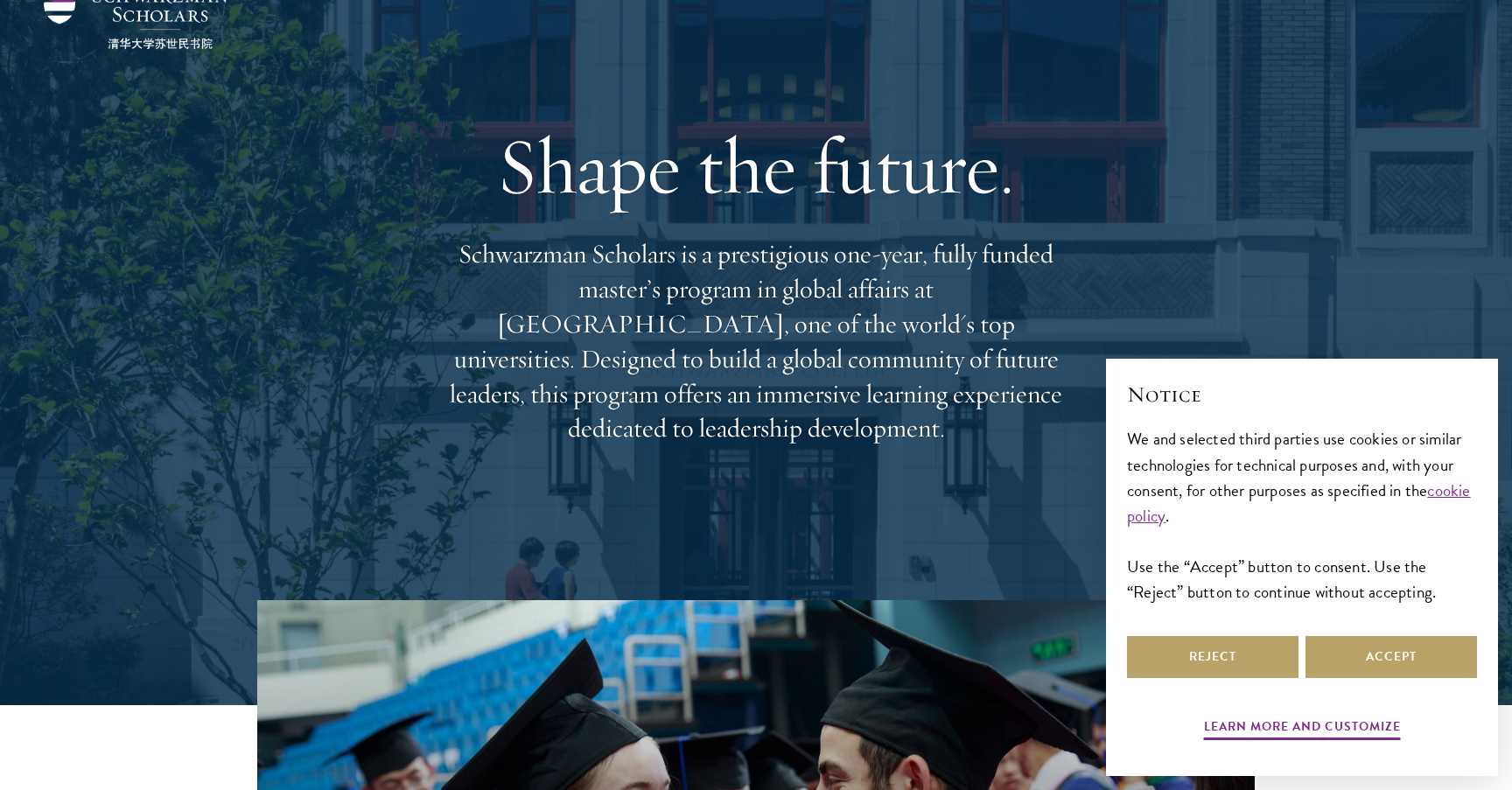
scroll to position [88, 0]
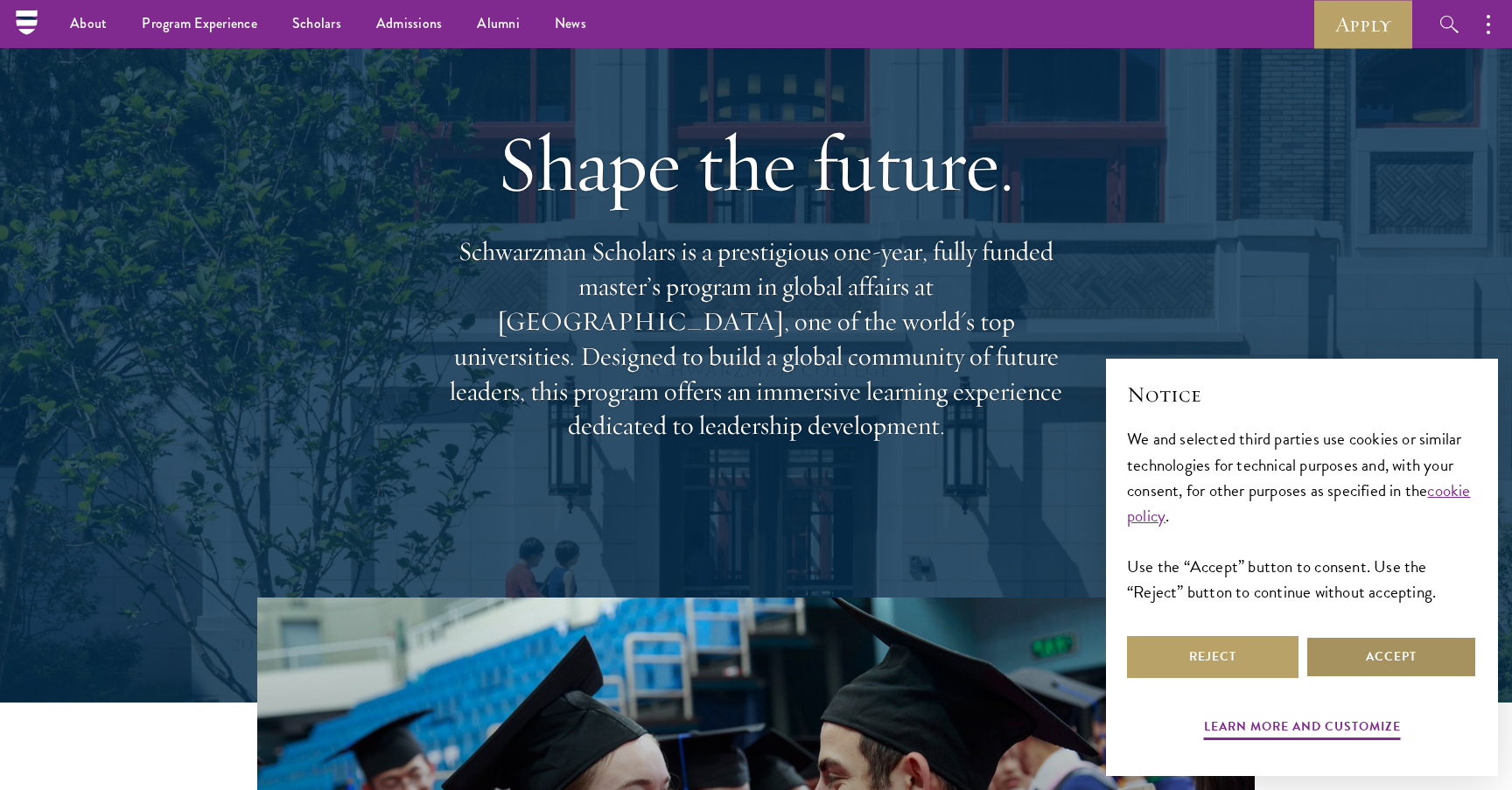
click at [1397, 659] on button "Accept" at bounding box center [1391, 657] width 171 height 42
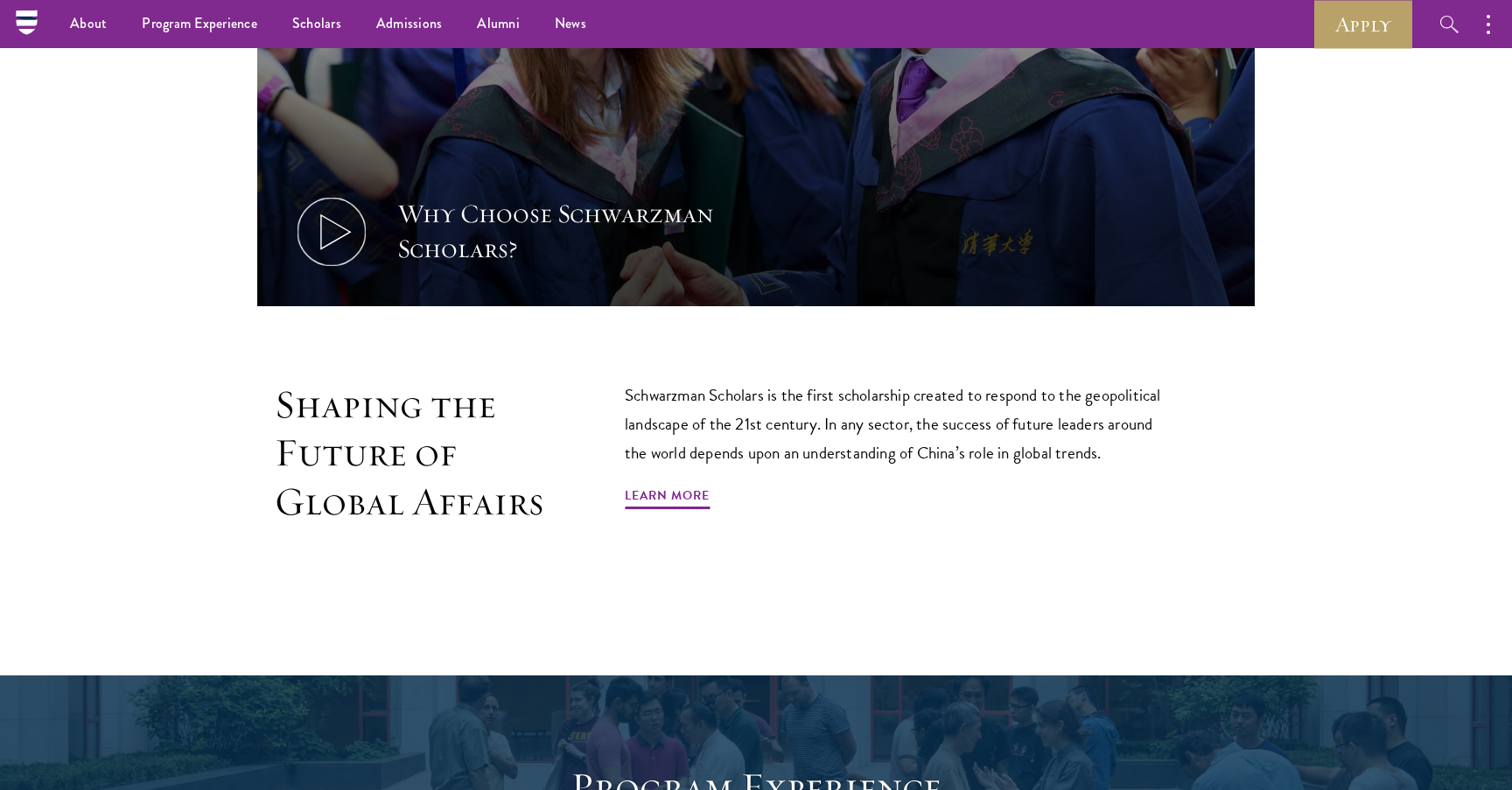
scroll to position [735, 0]
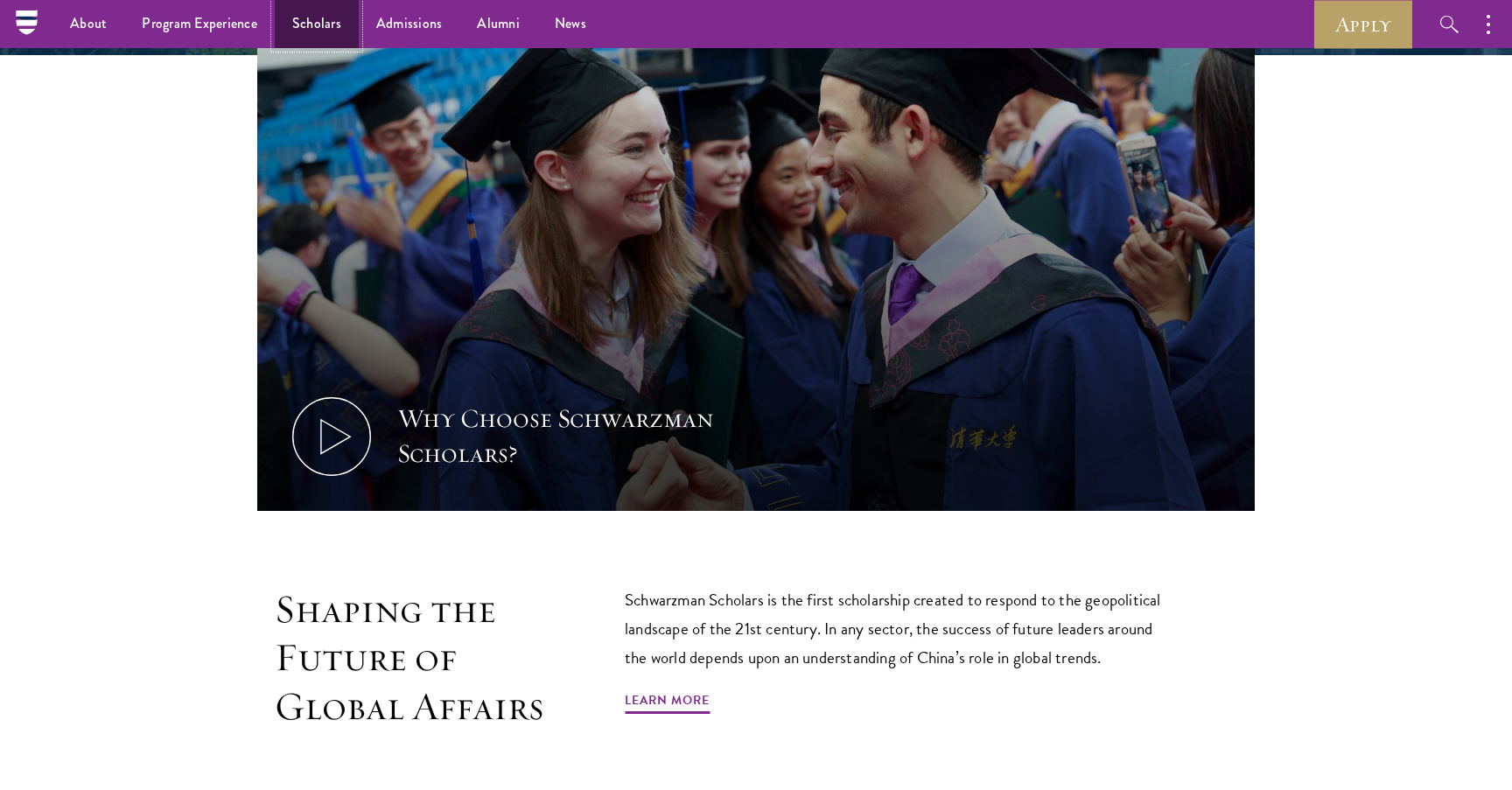
click at [314, 23] on link "Scholars" at bounding box center [316, 24] width 84 height 48
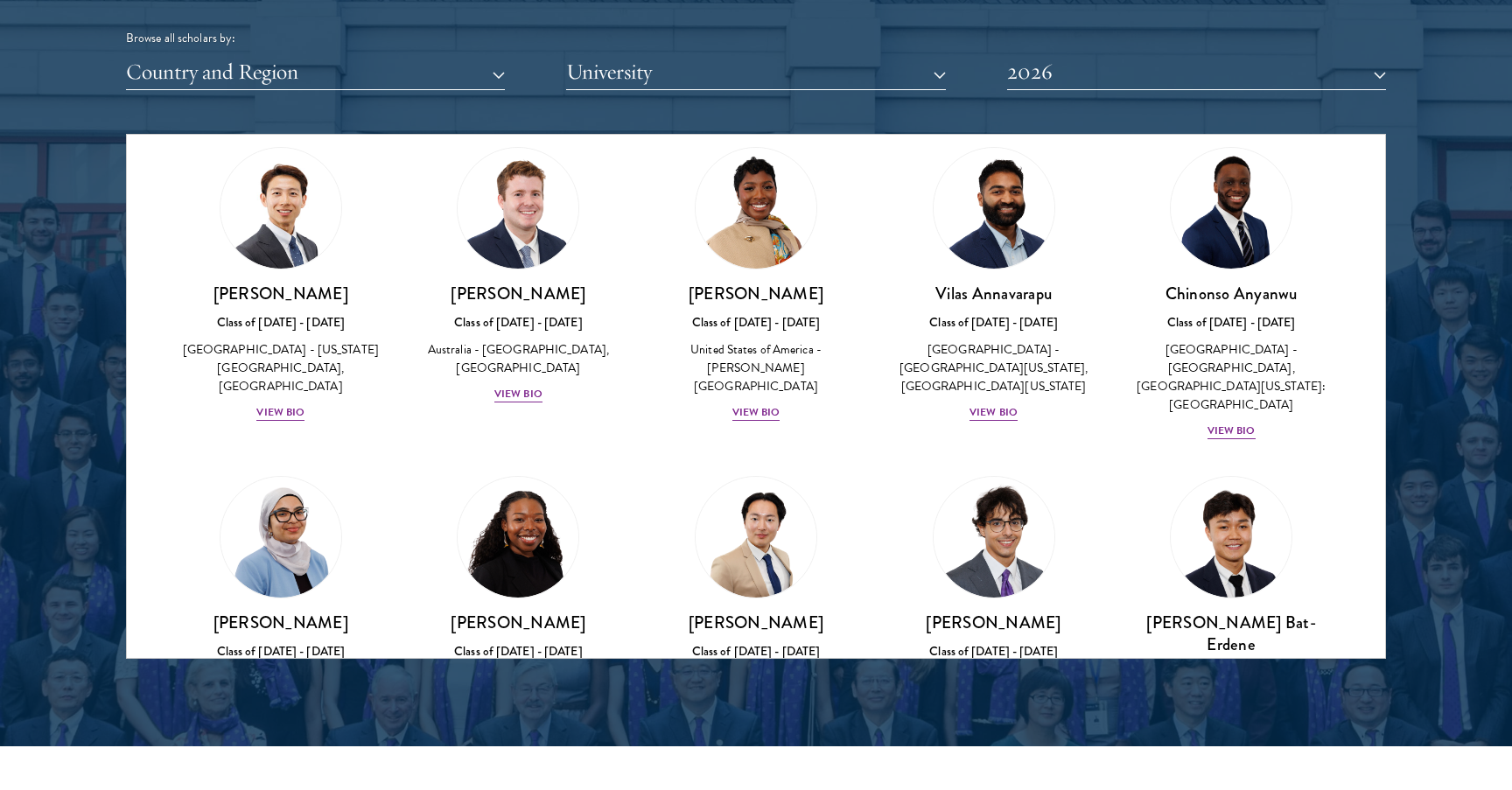
scroll to position [956, 0]
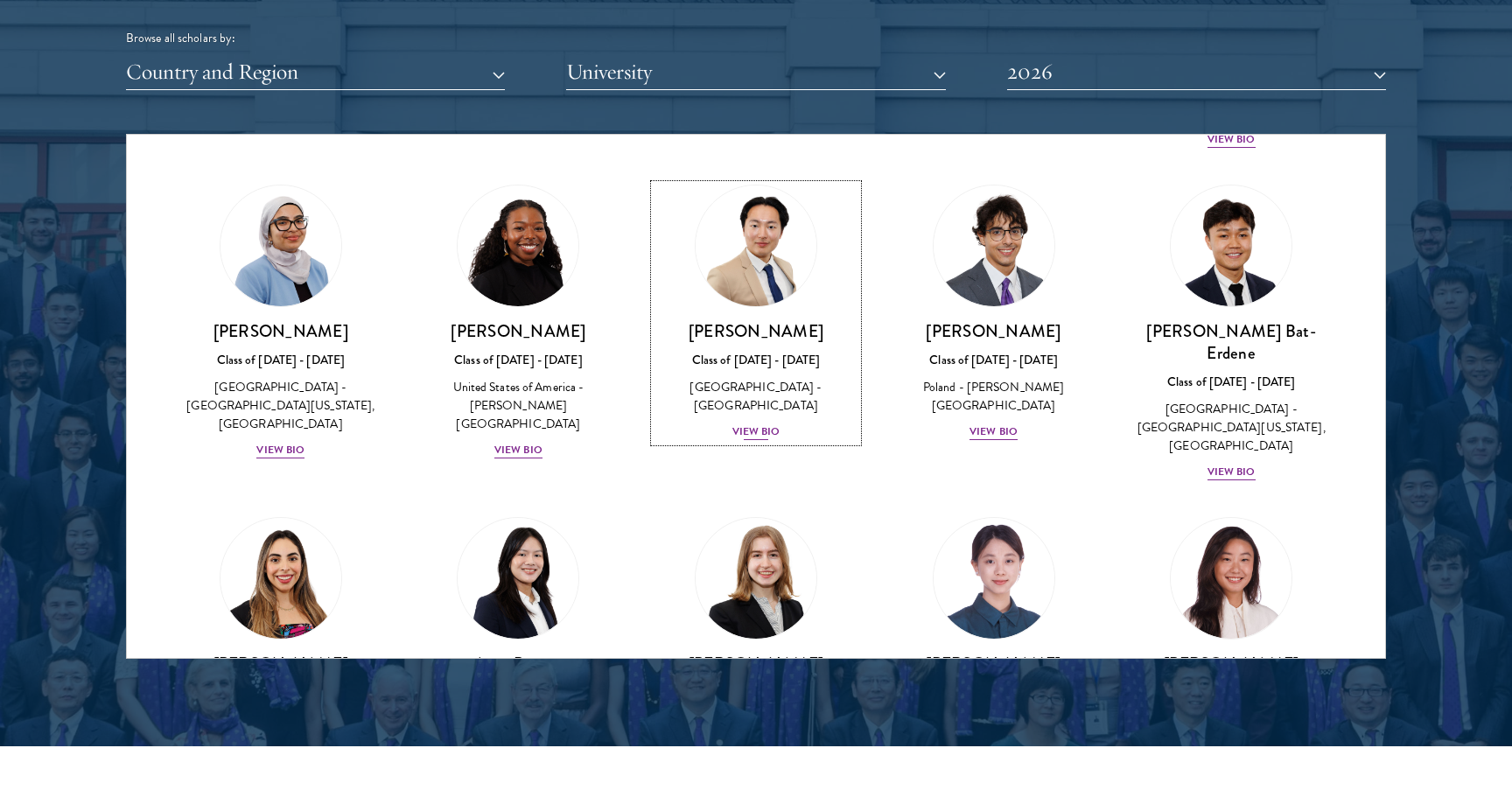
click at [788, 261] on img at bounding box center [756, 246] width 133 height 133
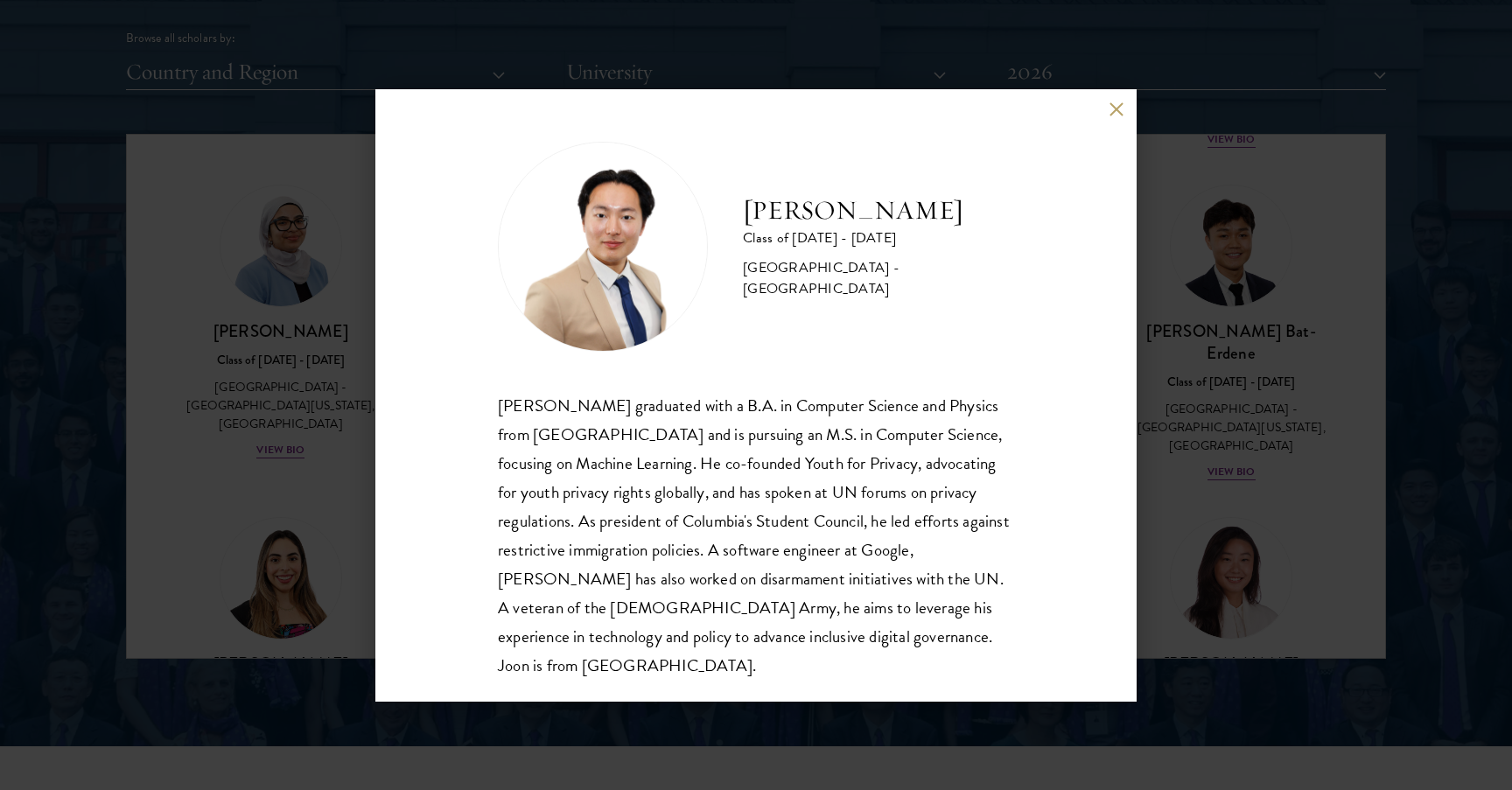
click at [1221, 472] on div "[PERSON_NAME] Class of [DATE] - [DATE] [GEOGRAPHIC_DATA] - [GEOGRAPHIC_DATA] [P…" at bounding box center [756, 395] width 1512 height 790
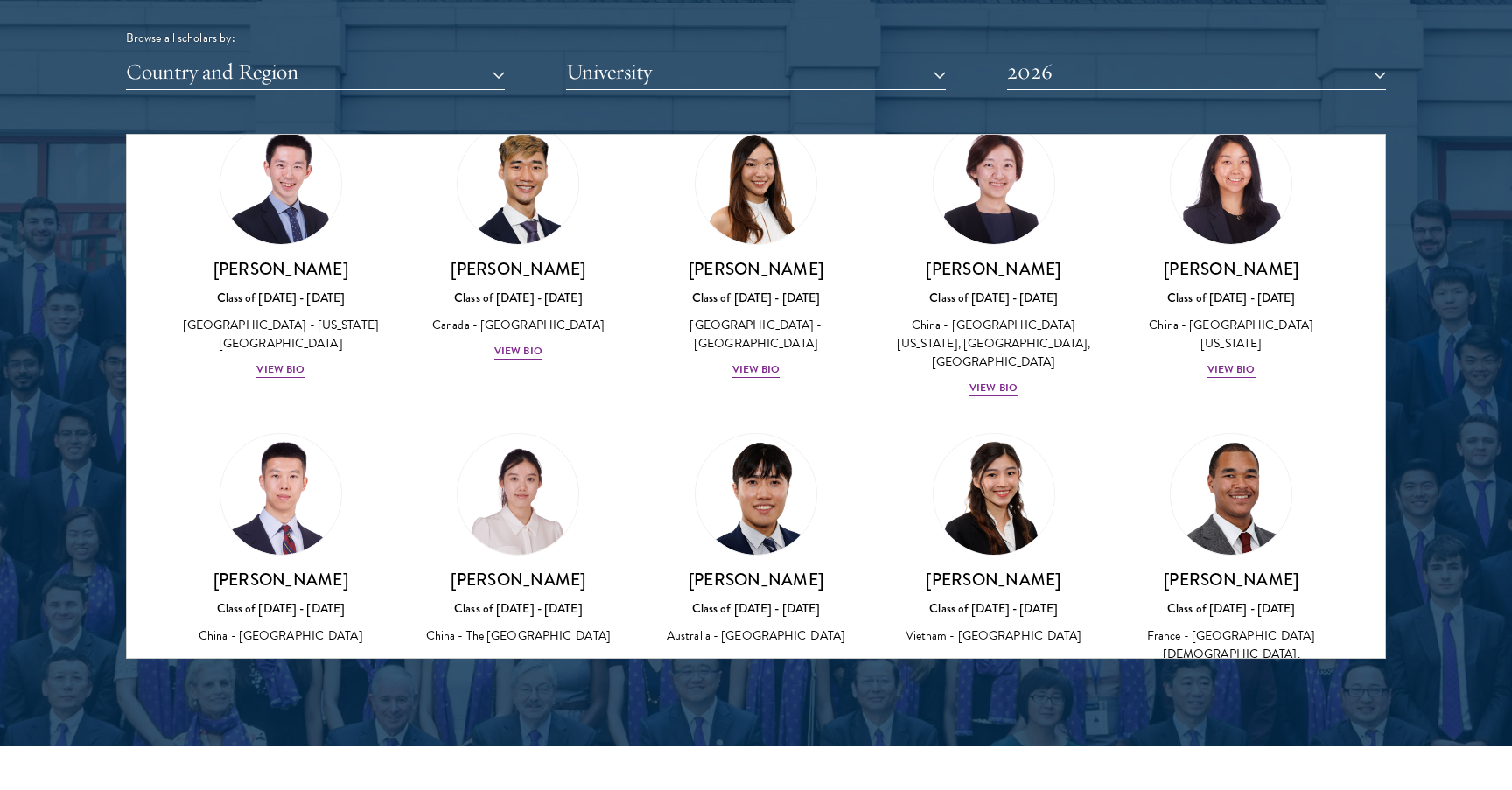
scroll to position [4544, 0]
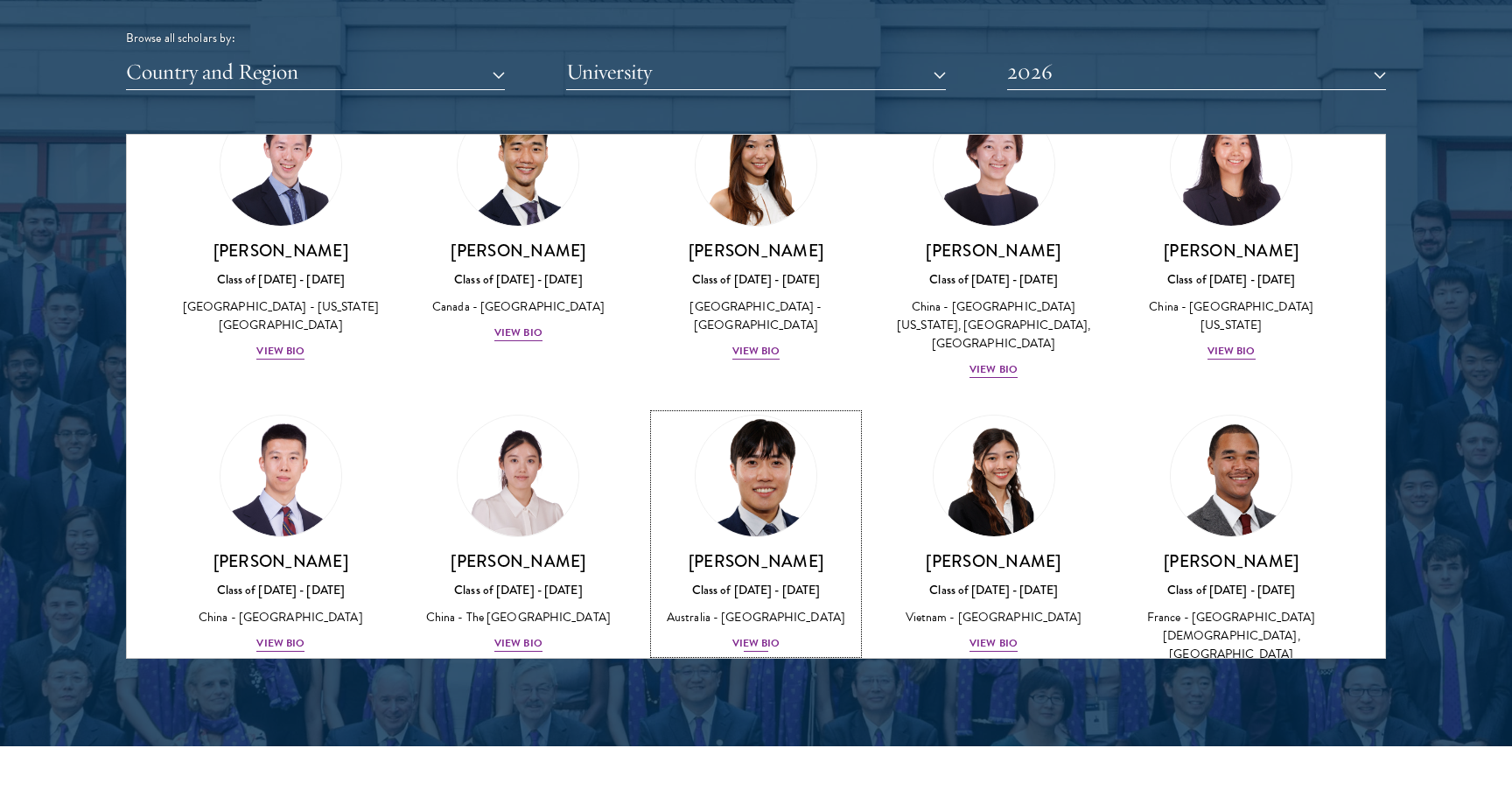
click at [783, 409] on img at bounding box center [756, 476] width 133 height 133
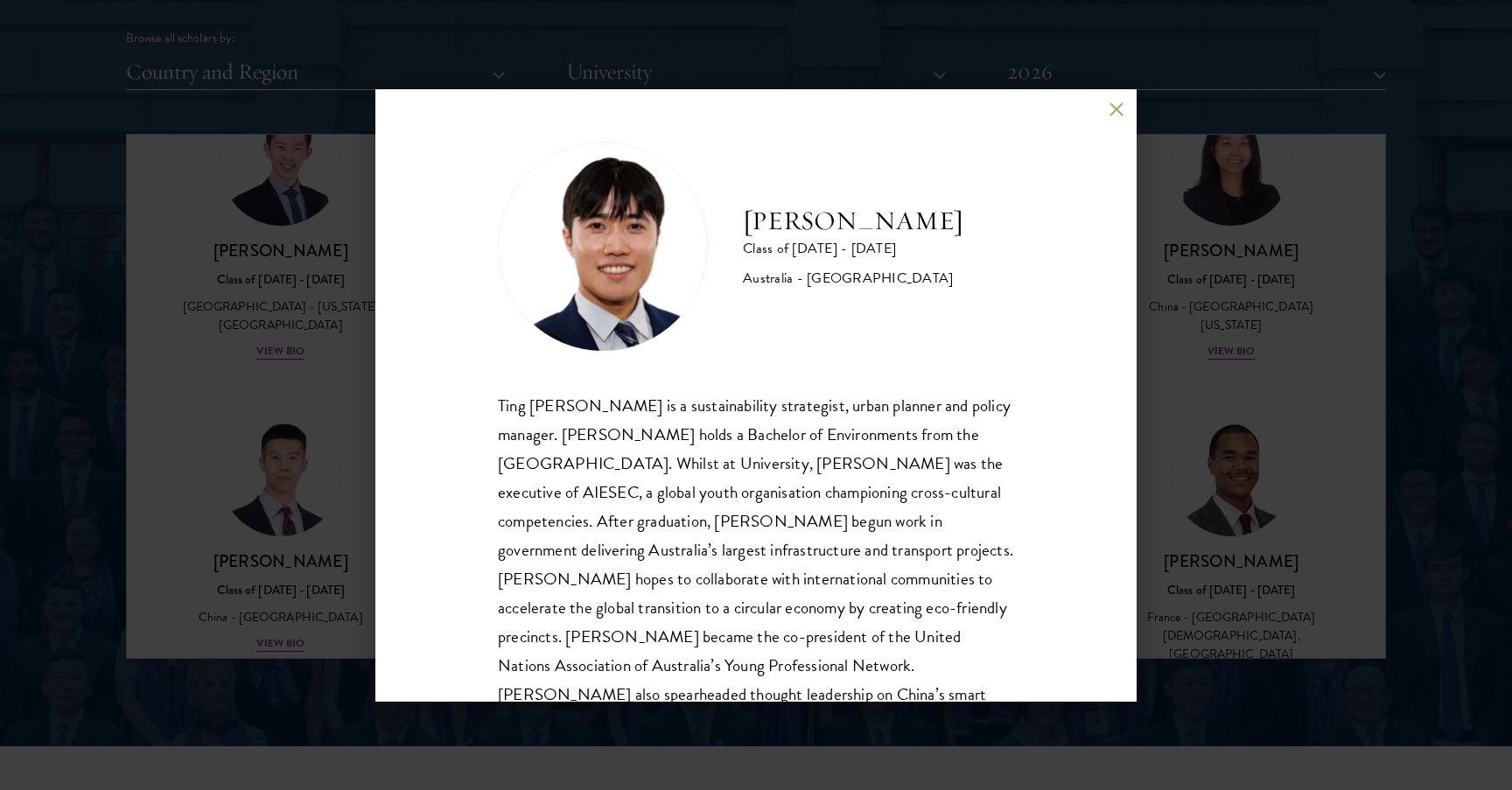
scroll to position [60, 0]
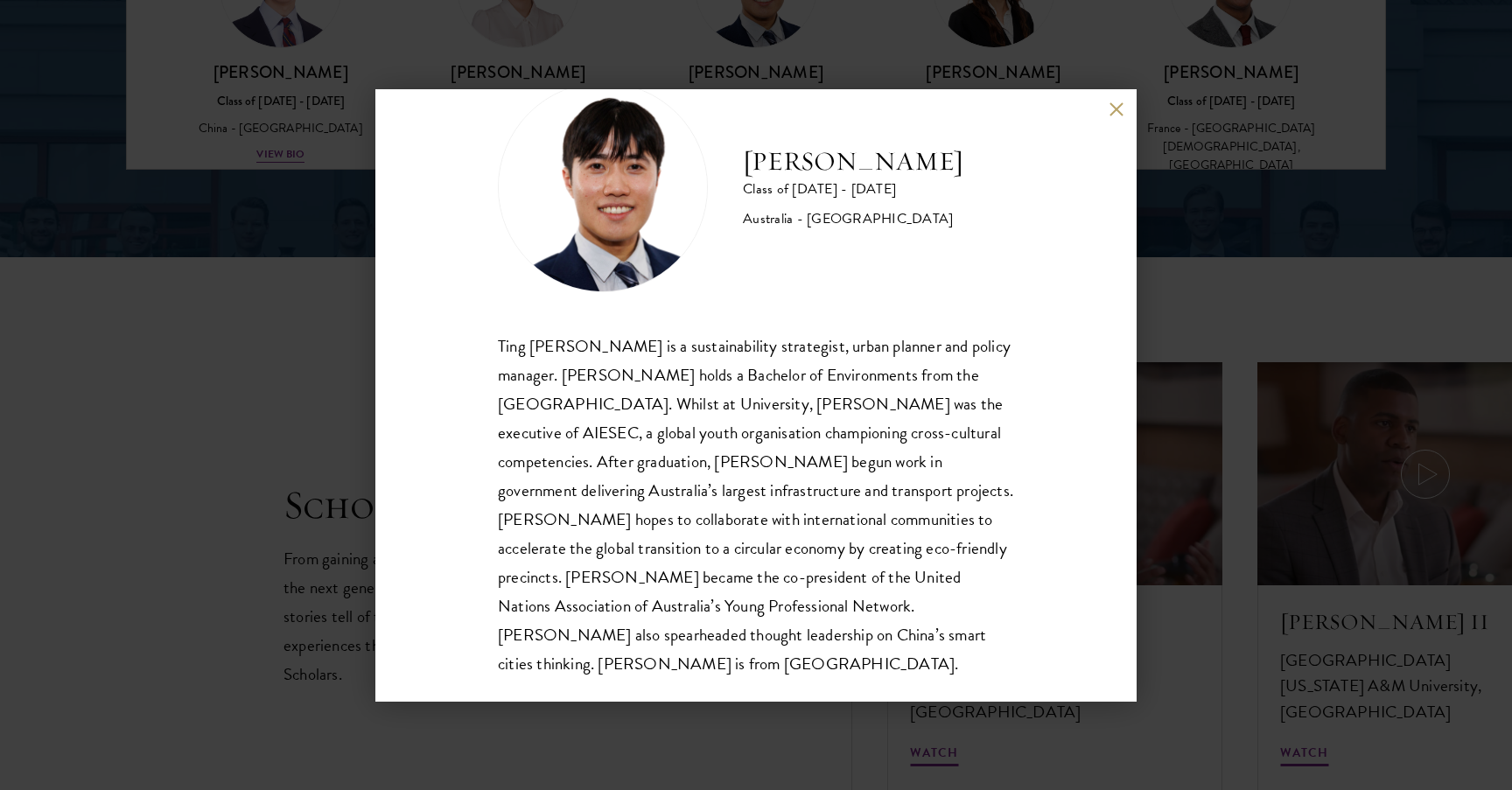
click at [1177, 335] on div "[PERSON_NAME] Class of [DATE] - [DATE] [GEOGRAPHIC_DATA] - [GEOGRAPHIC_DATA] Ti…" at bounding box center [756, 395] width 1512 height 790
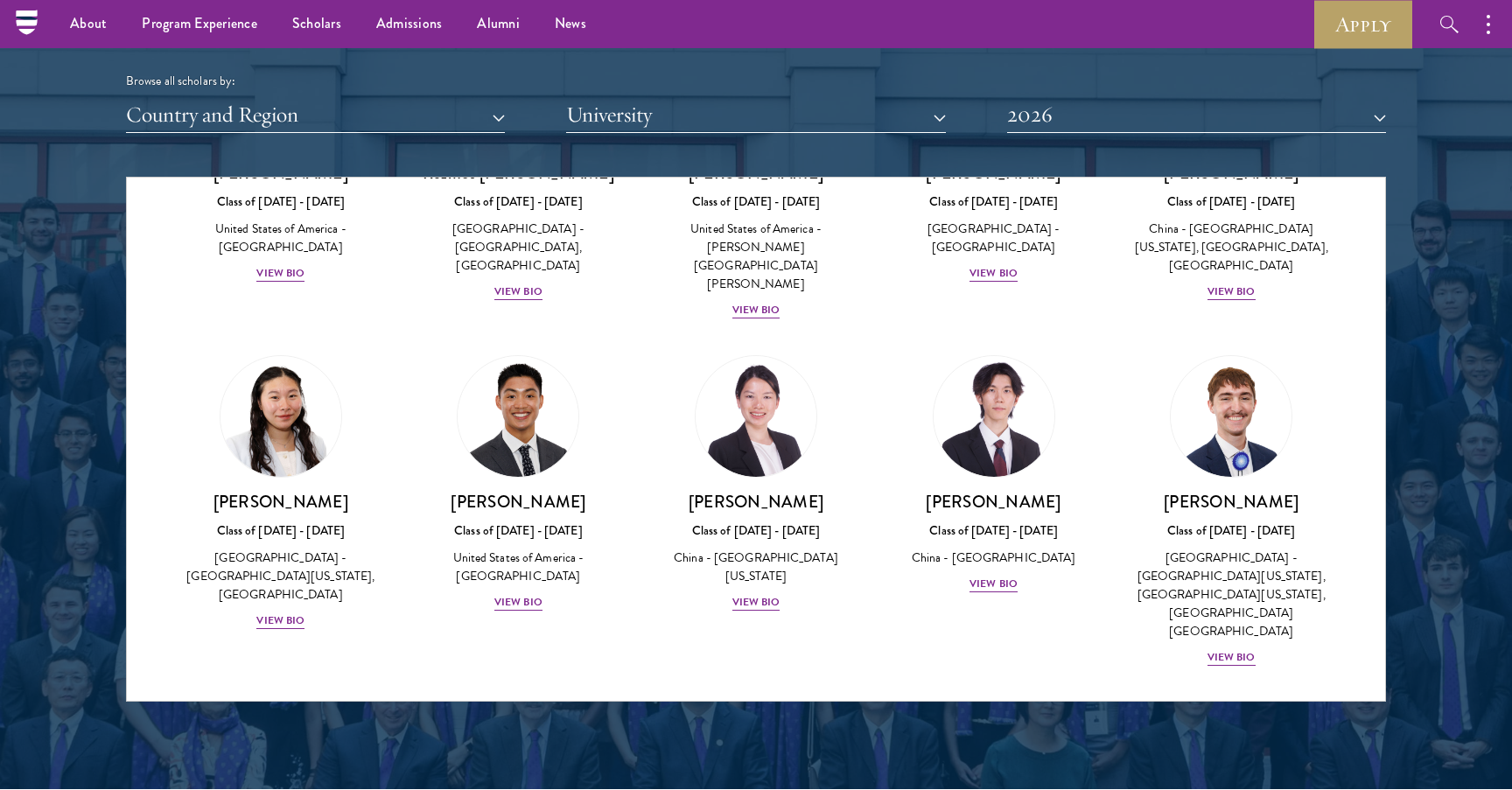
scroll to position [7530, 0]
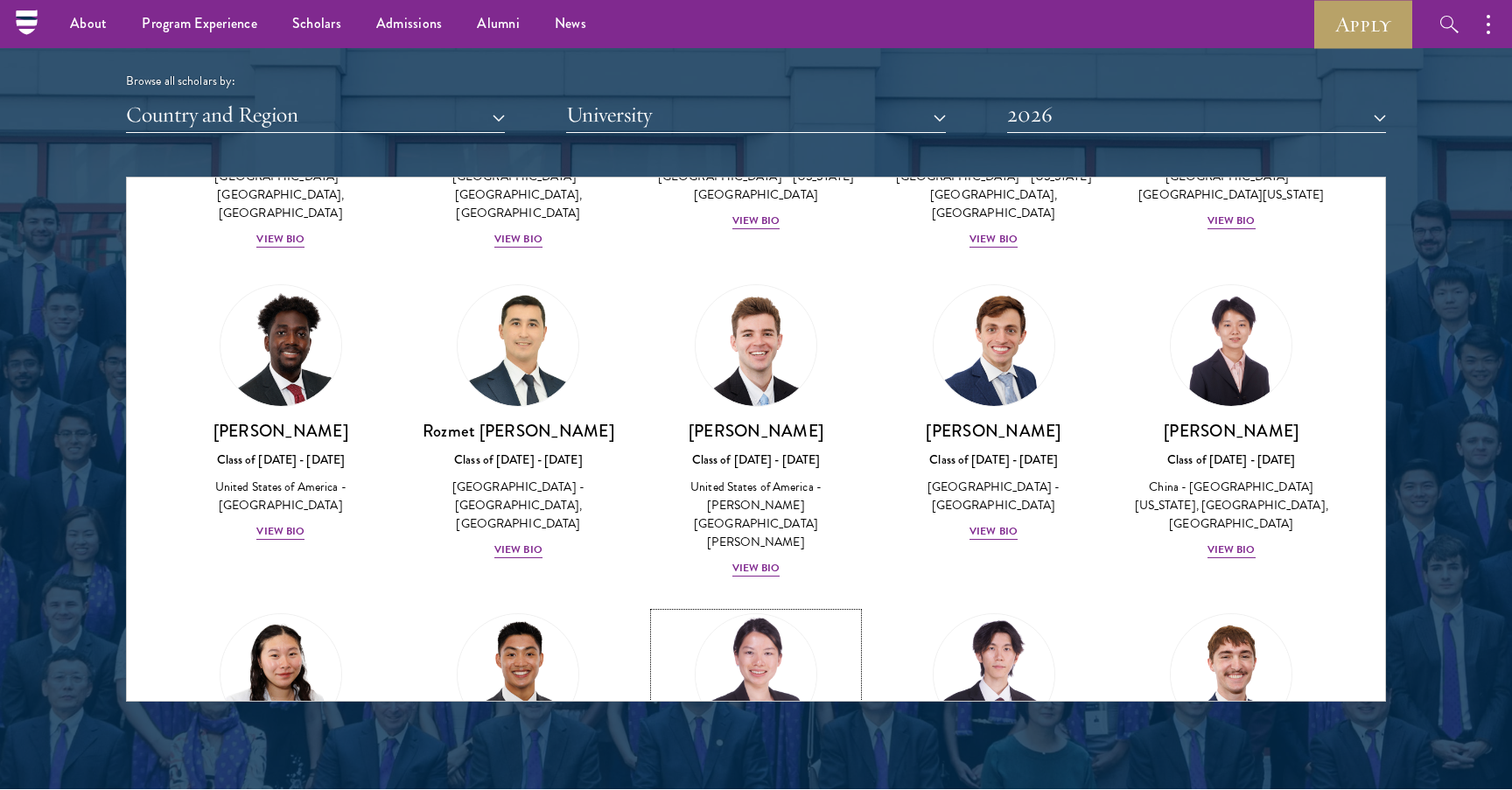
click at [784, 608] on img at bounding box center [756, 675] width 133 height 133
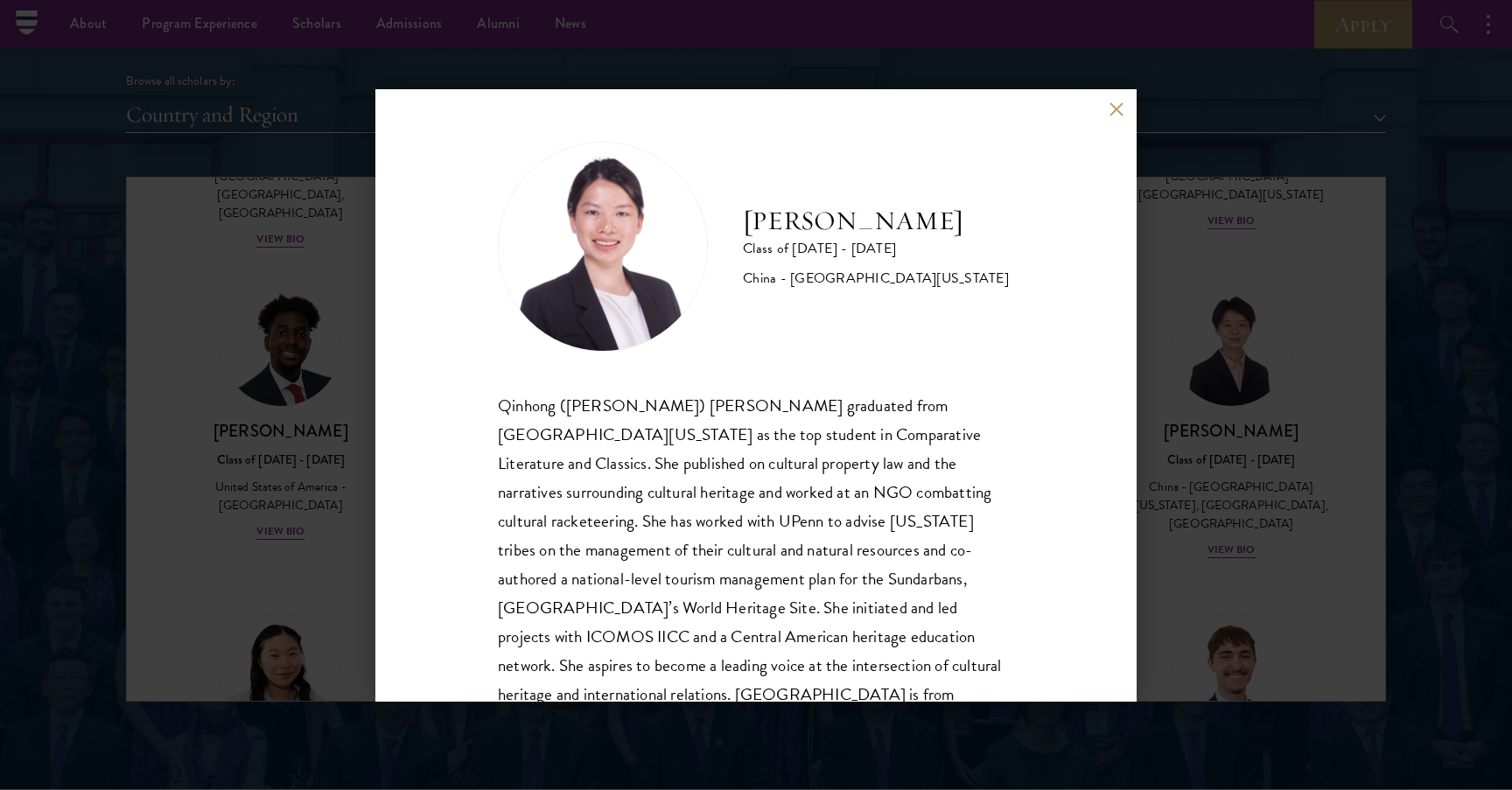
click at [1202, 434] on div "[PERSON_NAME] Class of [DATE] - [DATE] [GEOGRAPHIC_DATA] - [GEOGRAPHIC_DATA][US…" at bounding box center [756, 395] width 1512 height 790
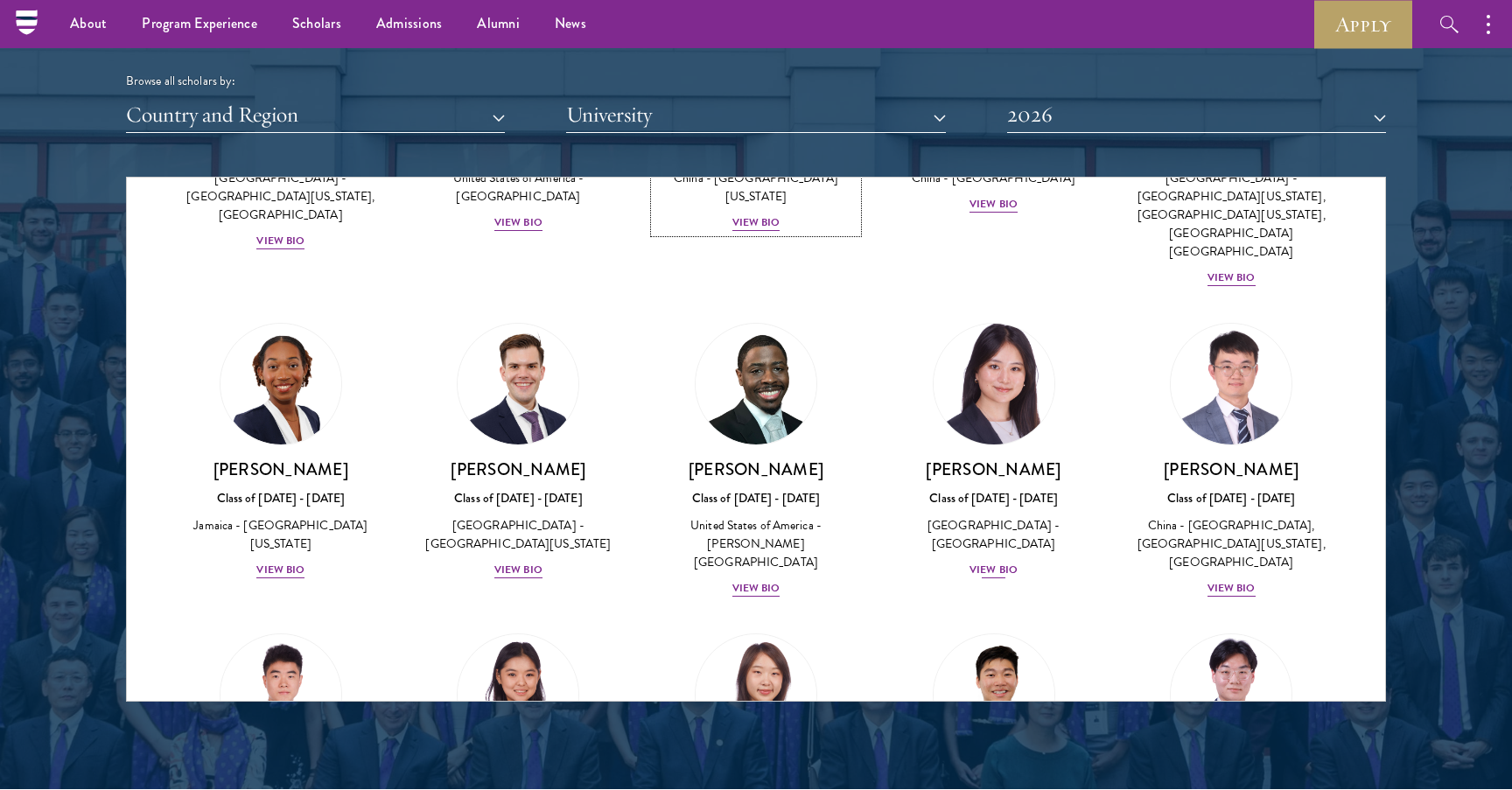
scroll to position [8318, 0]
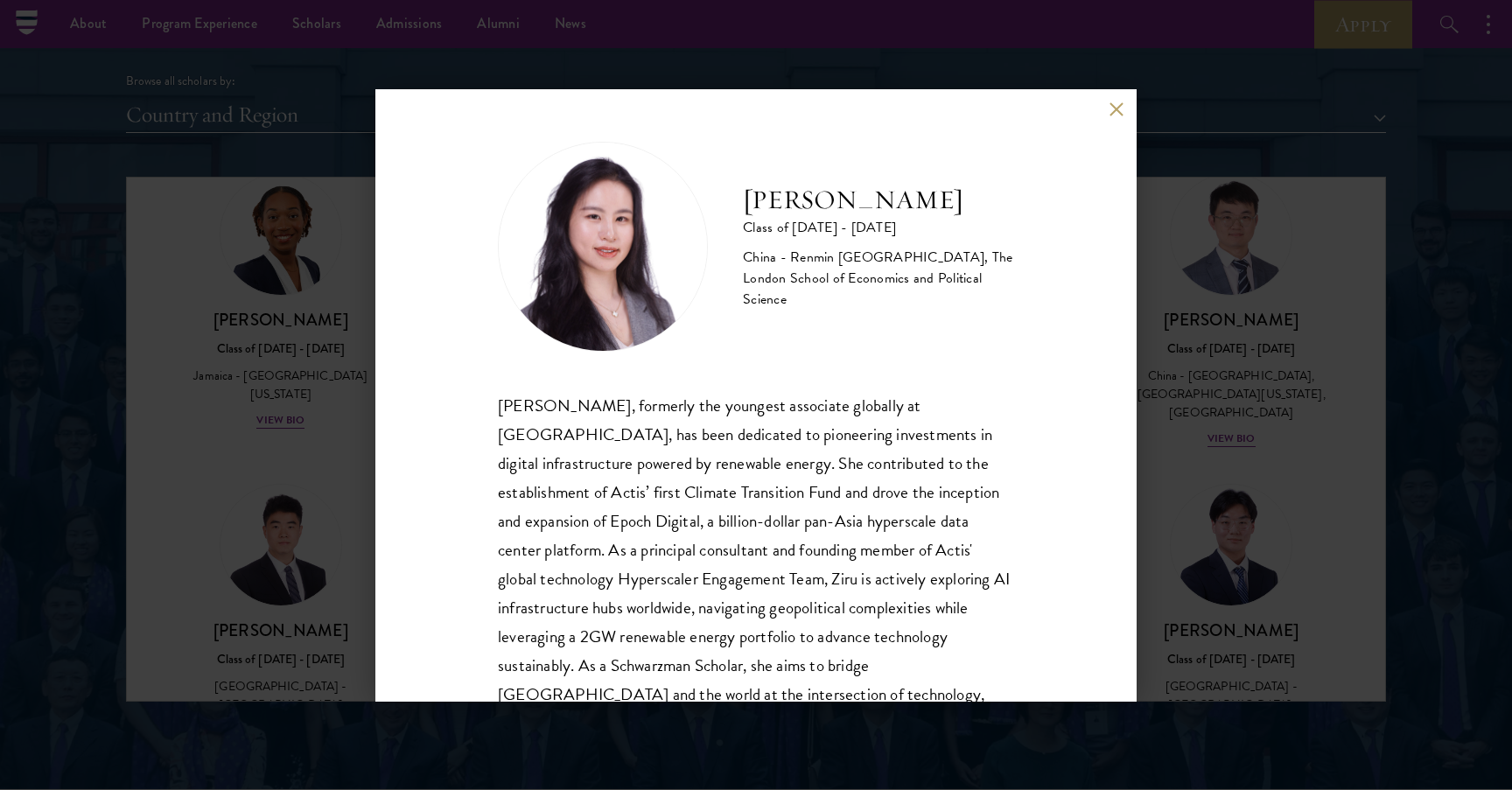
scroll to position [60, 0]
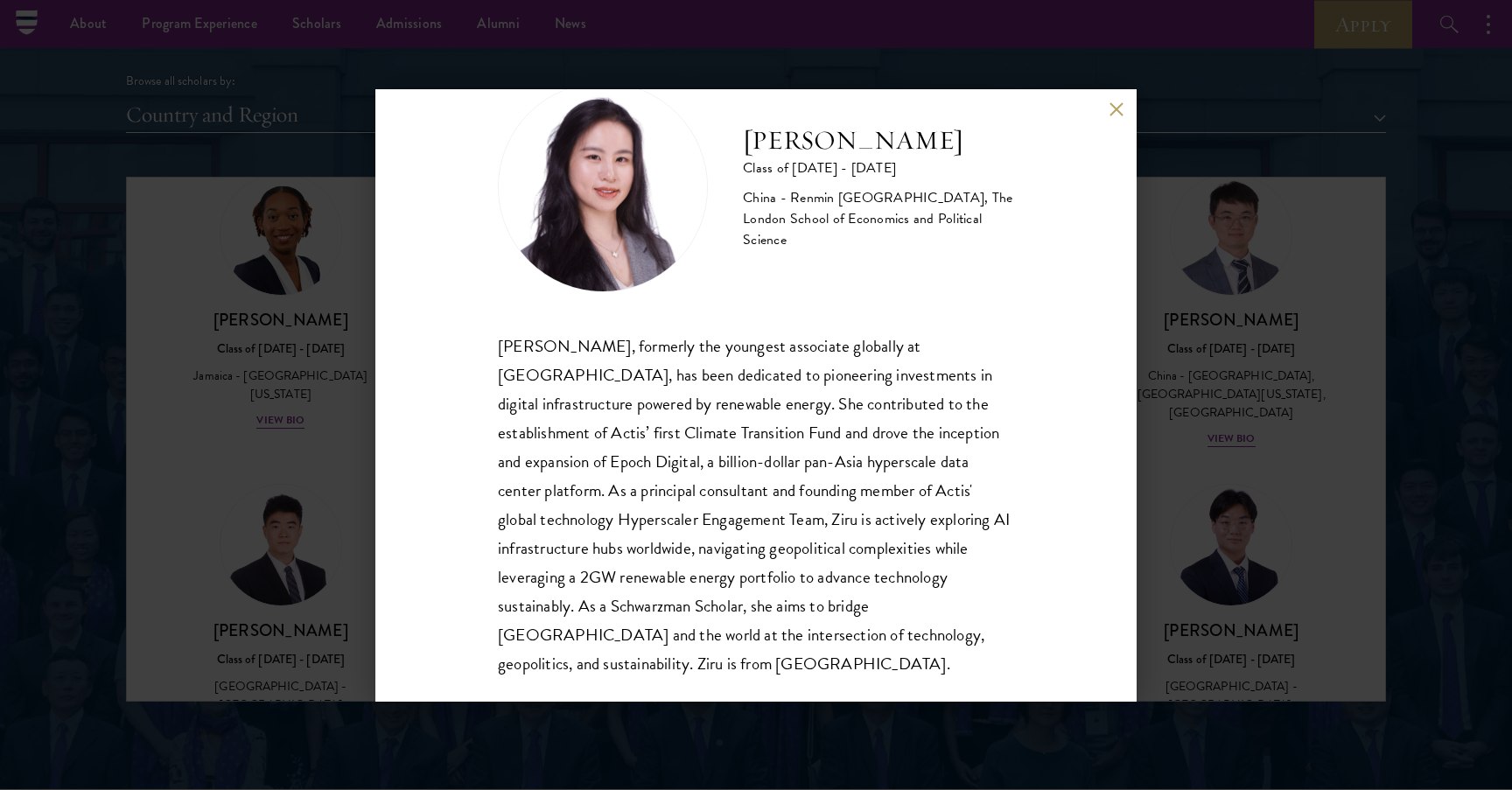
click at [1174, 264] on div "[PERSON_NAME] Class of [DATE] - [DATE] [GEOGRAPHIC_DATA] - Renmin [GEOGRAPHIC_D…" at bounding box center [756, 395] width 1512 height 790
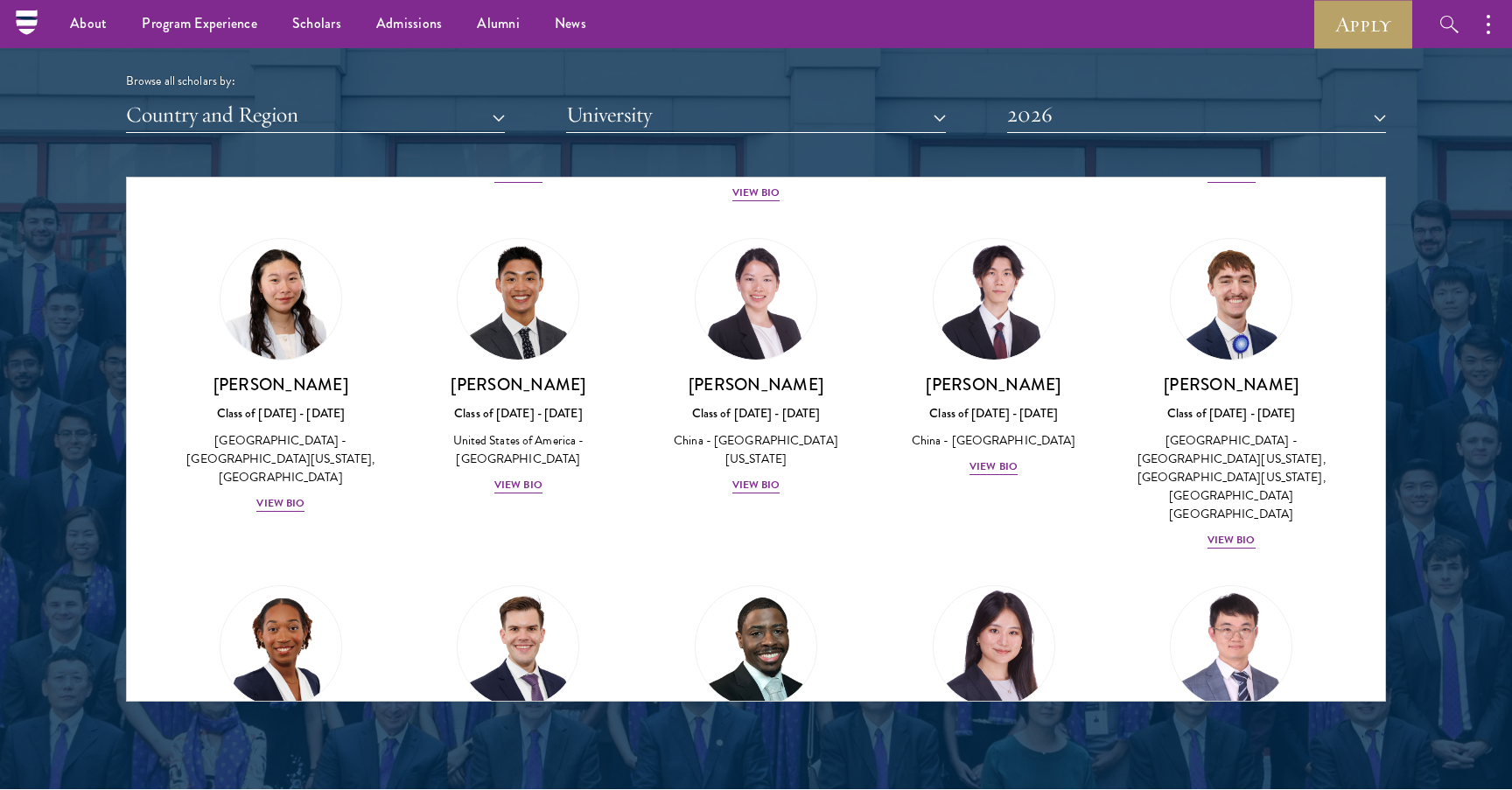
scroll to position [7906, 0]
click at [790, 579] on img at bounding box center [756, 645] width 133 height 133
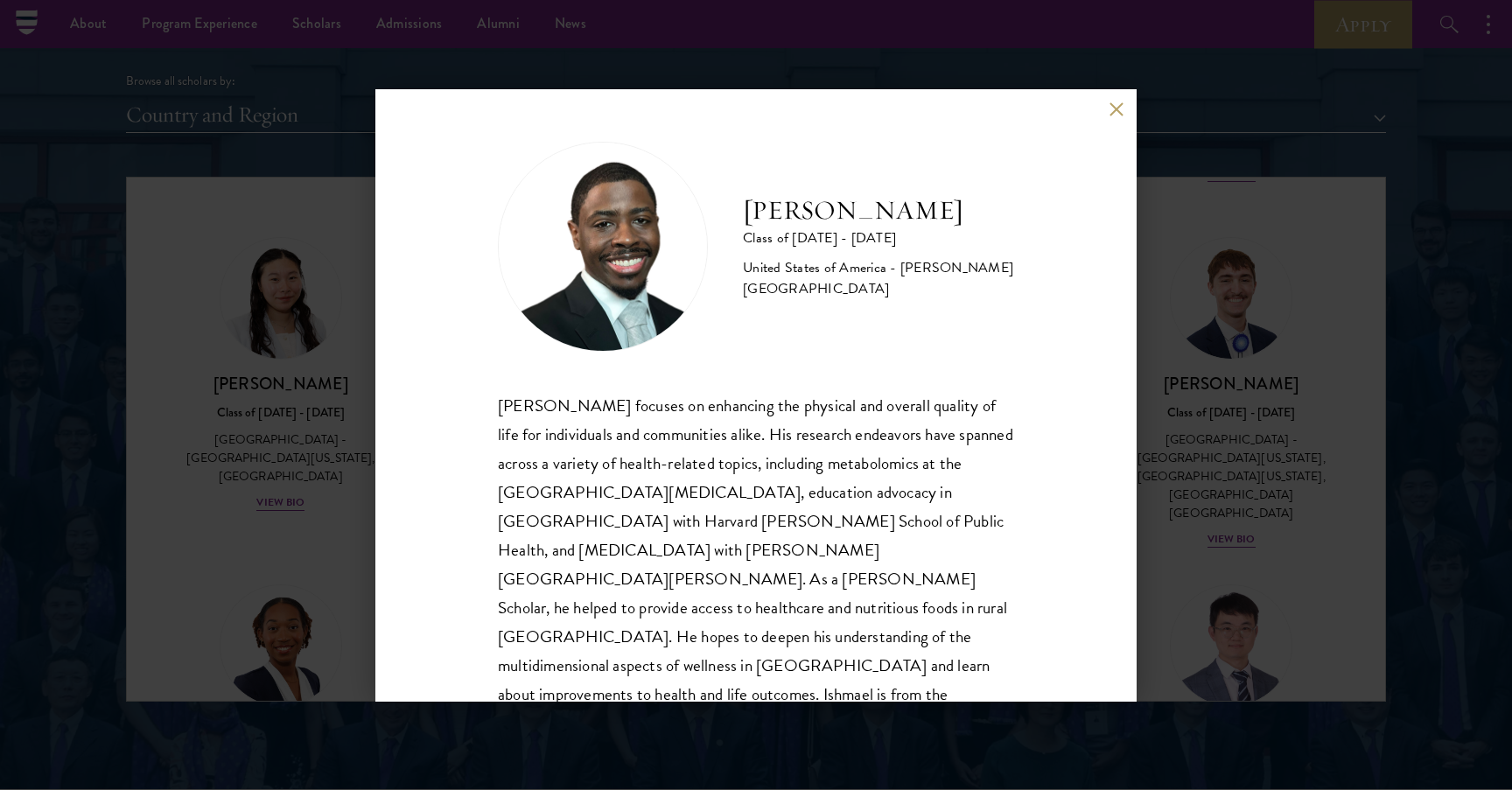
click at [1124, 112] on div "[PERSON_NAME] Class of [DATE] - [DATE] [GEOGRAPHIC_DATA] - [PERSON_NAME][GEOGRA…" at bounding box center [756, 395] width 762 height 612
click at [1117, 112] on button at bounding box center [1116, 110] width 15 height 15
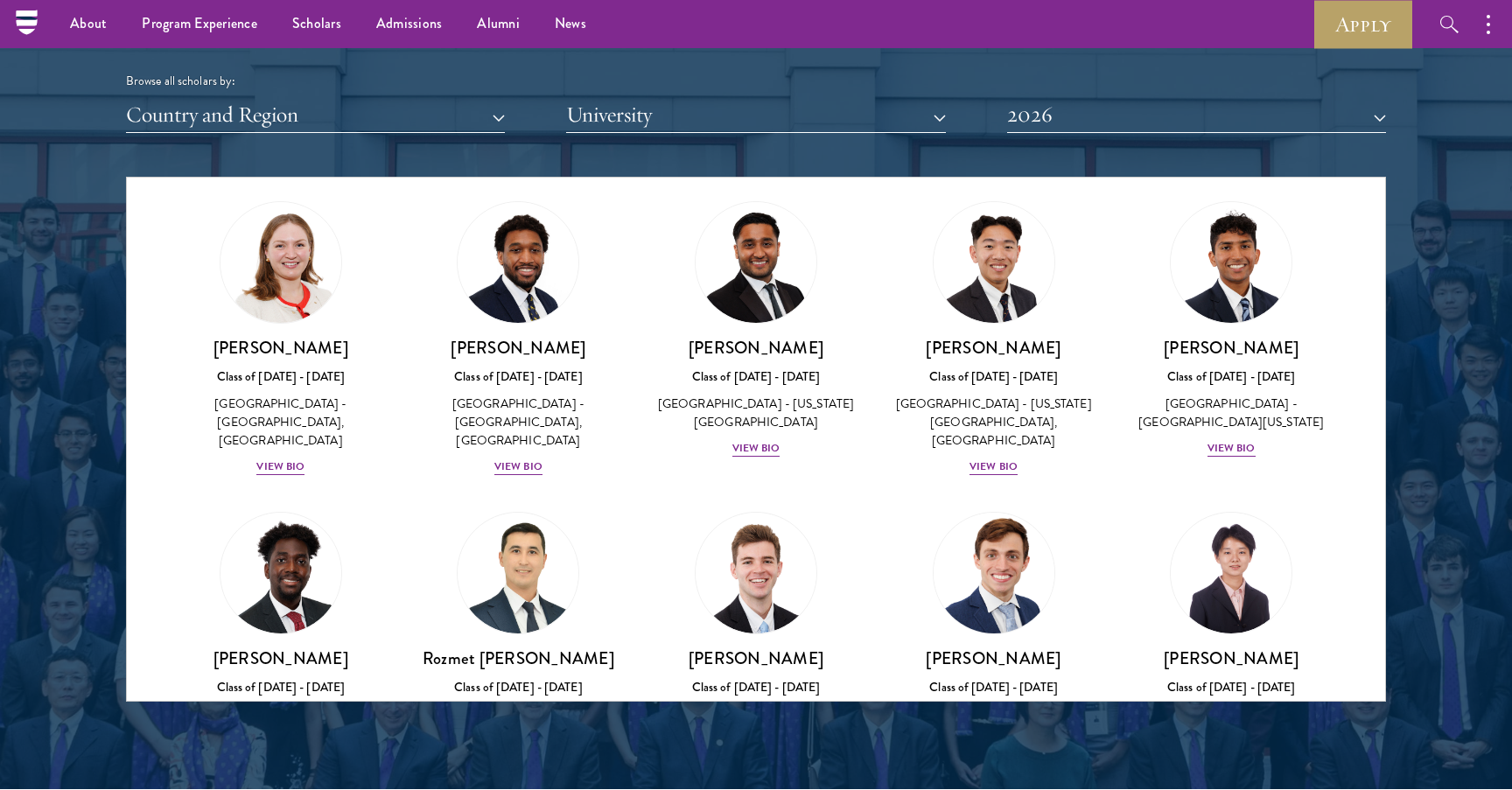
scroll to position [7252, 0]
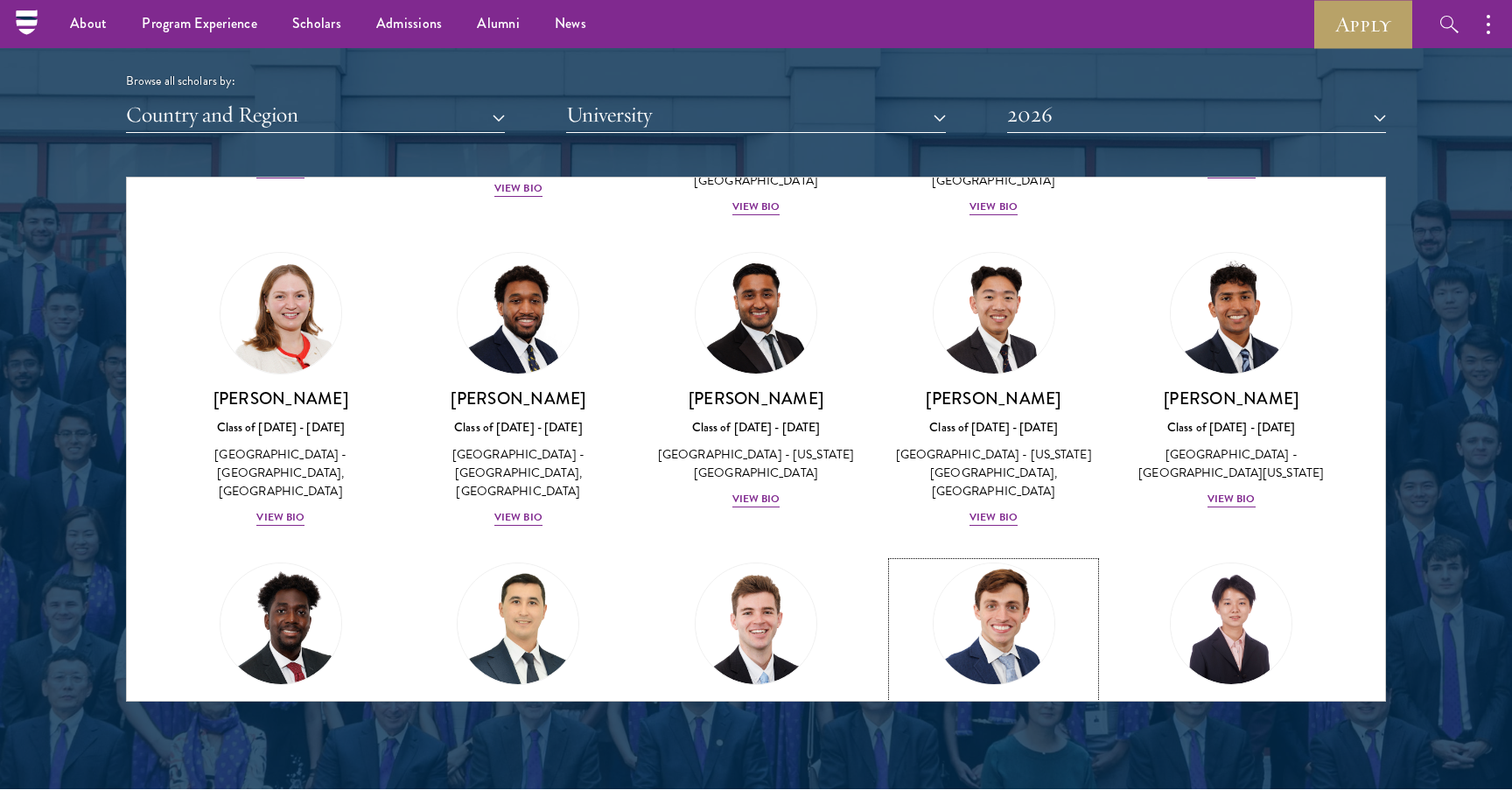
click at [1021, 558] on img at bounding box center [994, 624] width 133 height 133
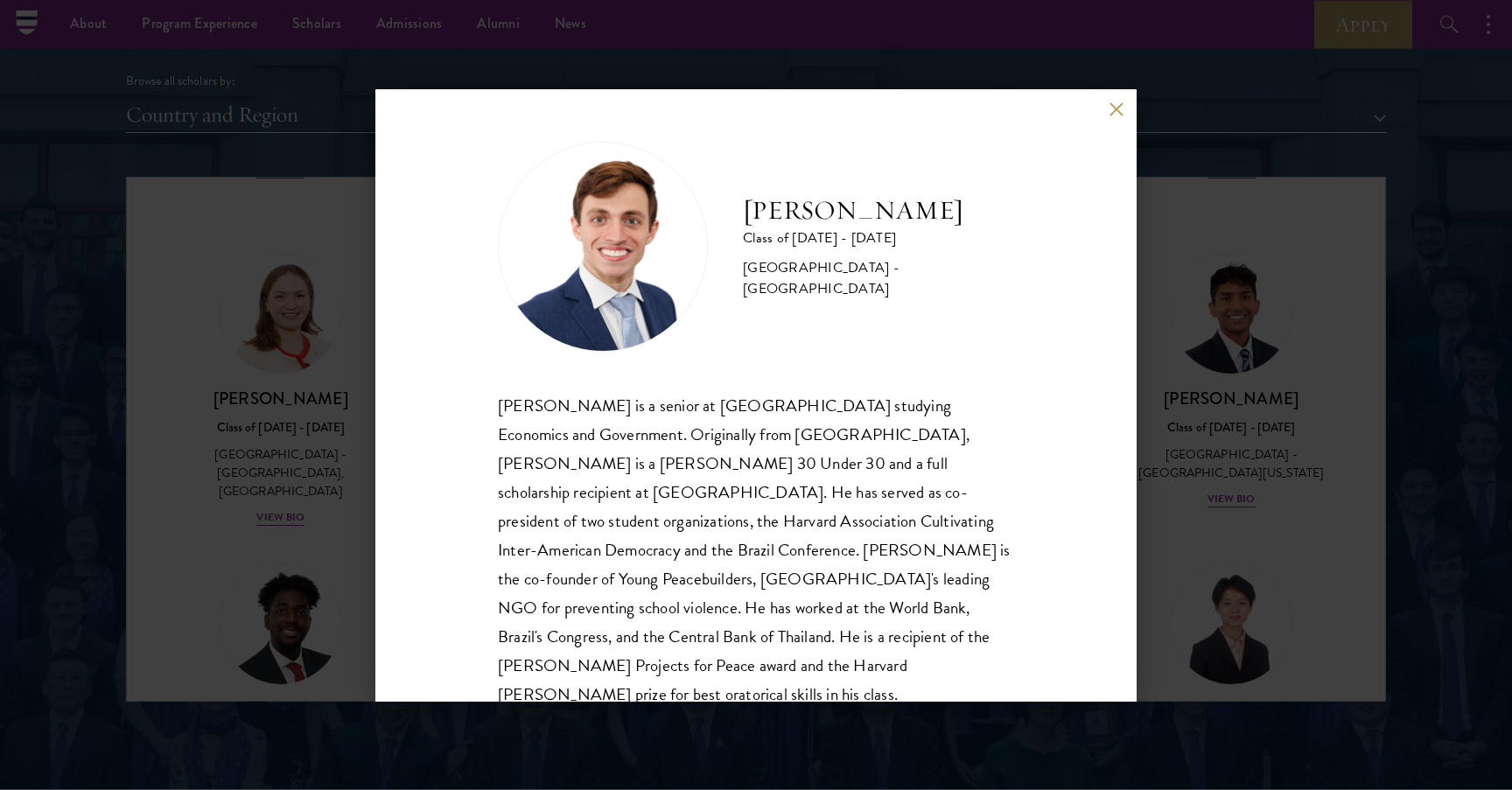
scroll to position [24, 0]
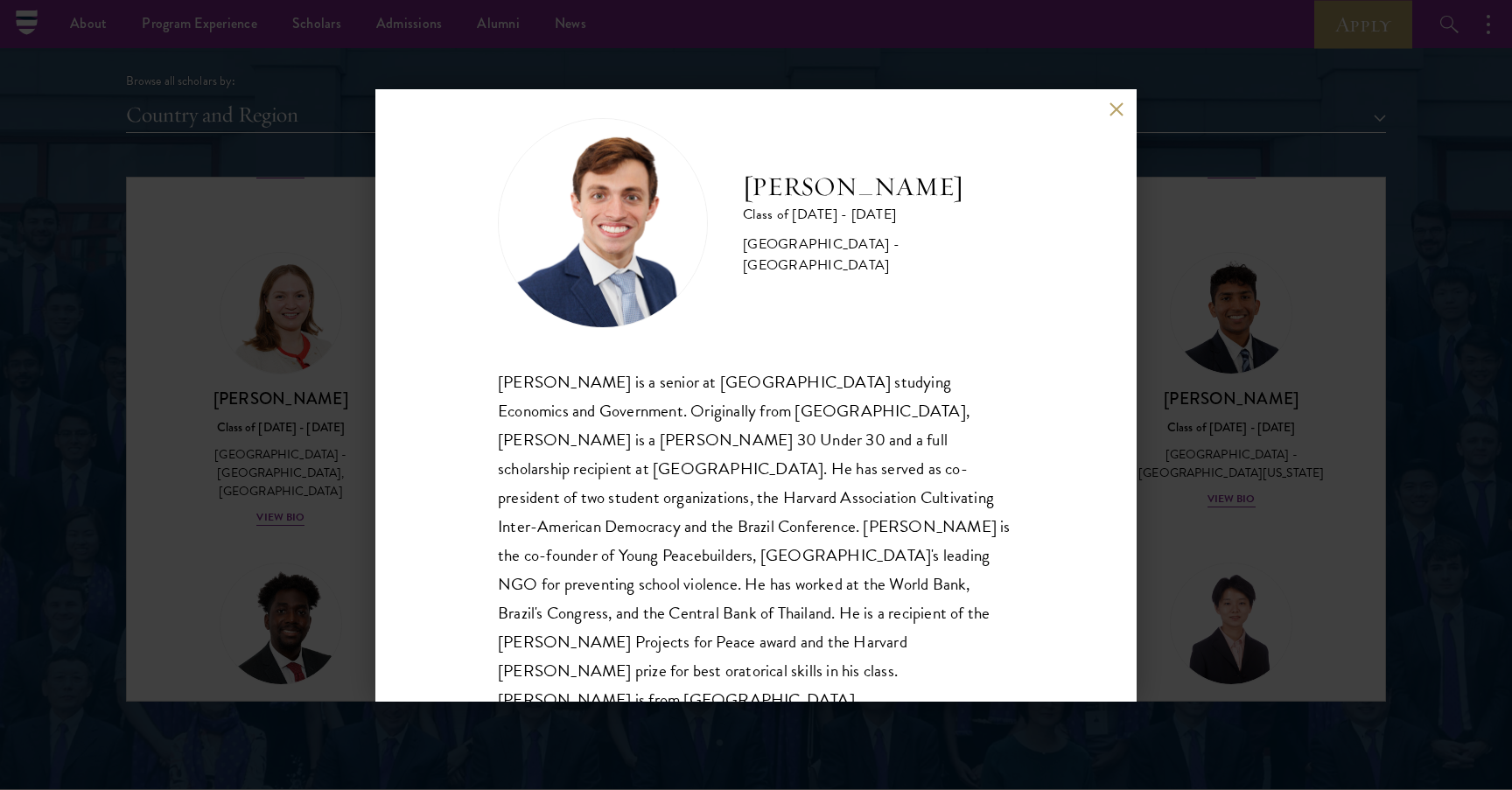
click at [1114, 104] on button at bounding box center [1116, 110] width 15 height 15
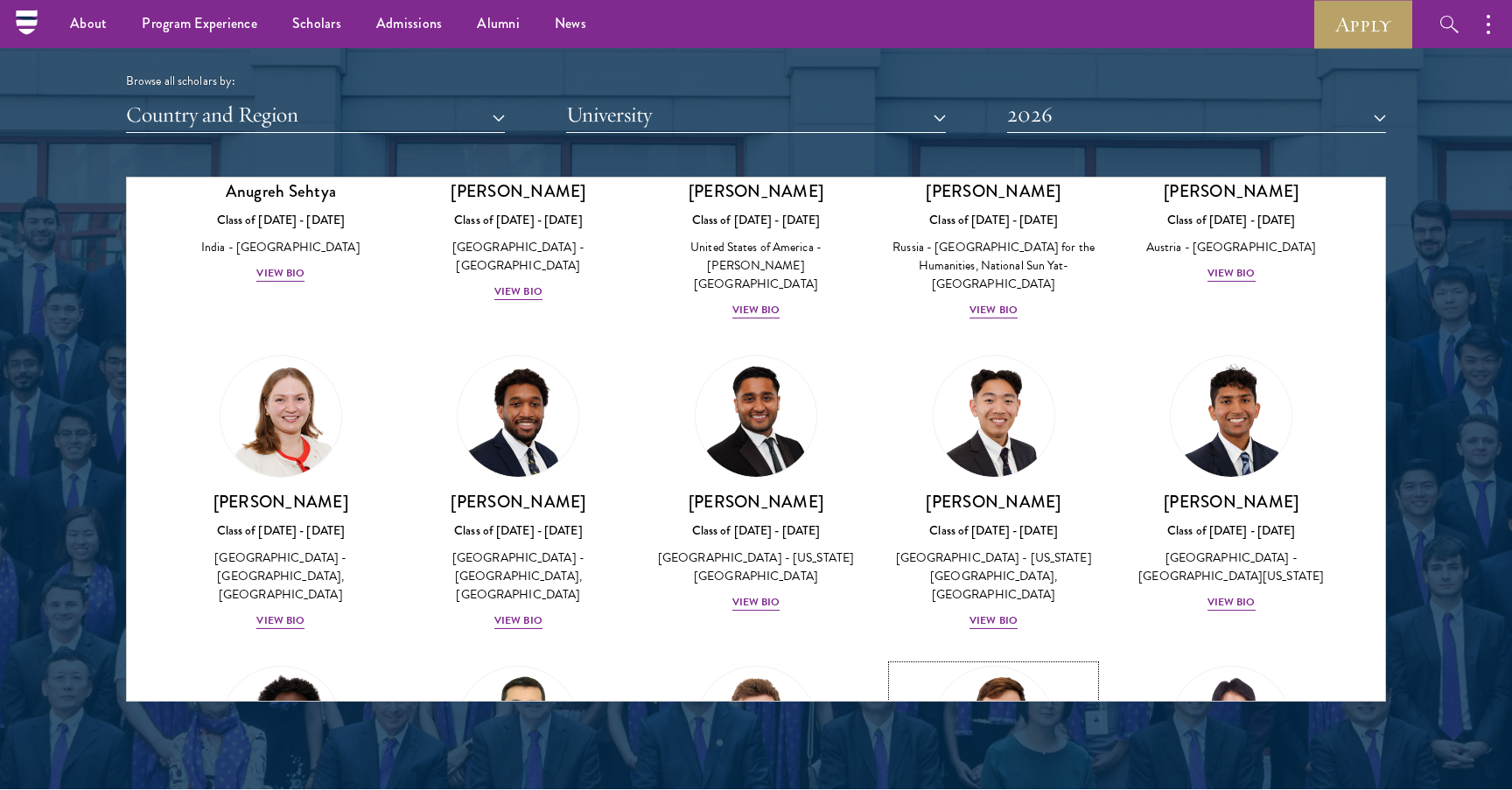
scroll to position [7139, 0]
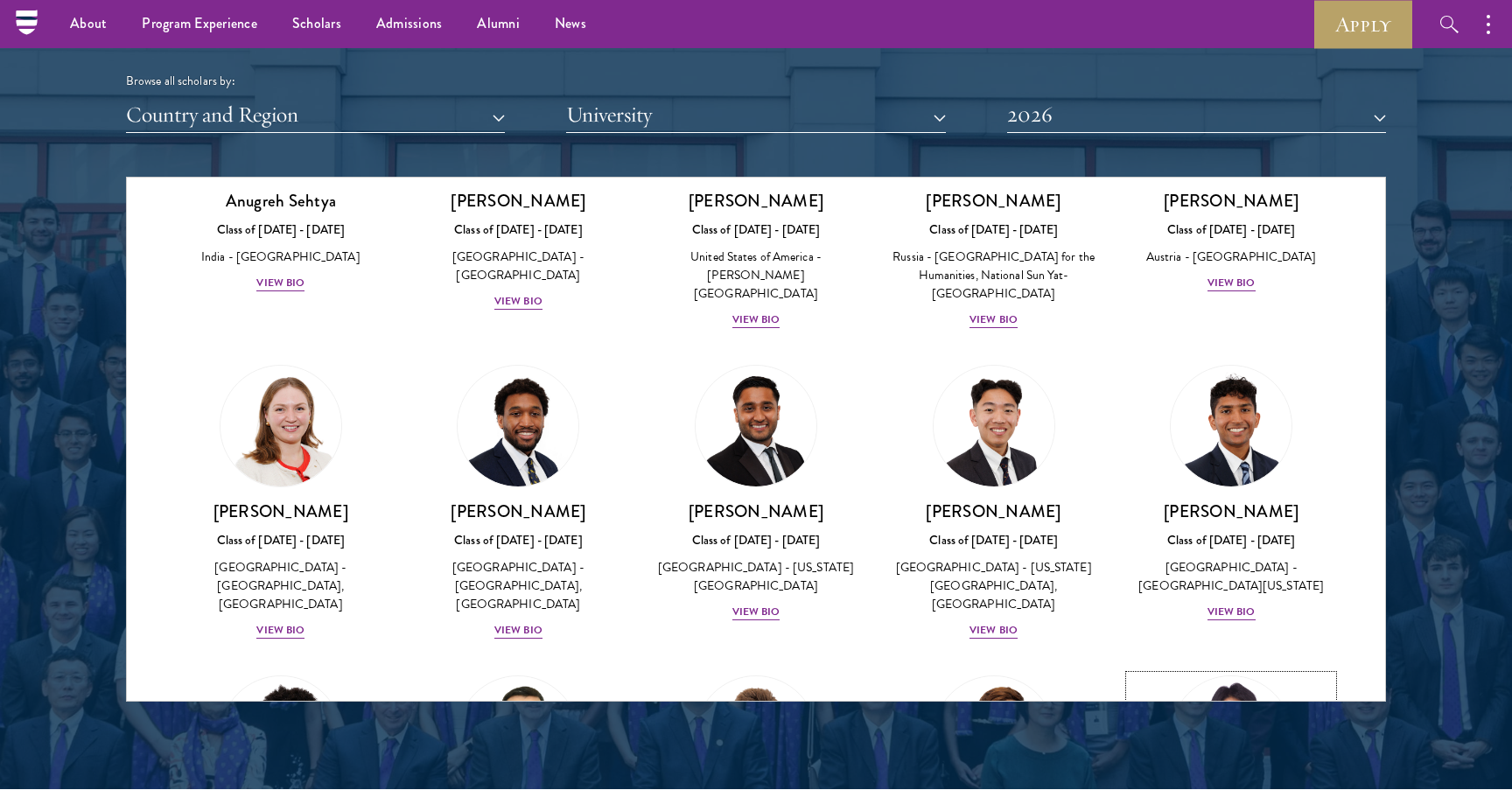
click at [1236, 670] on img at bounding box center [1231, 737] width 133 height 133
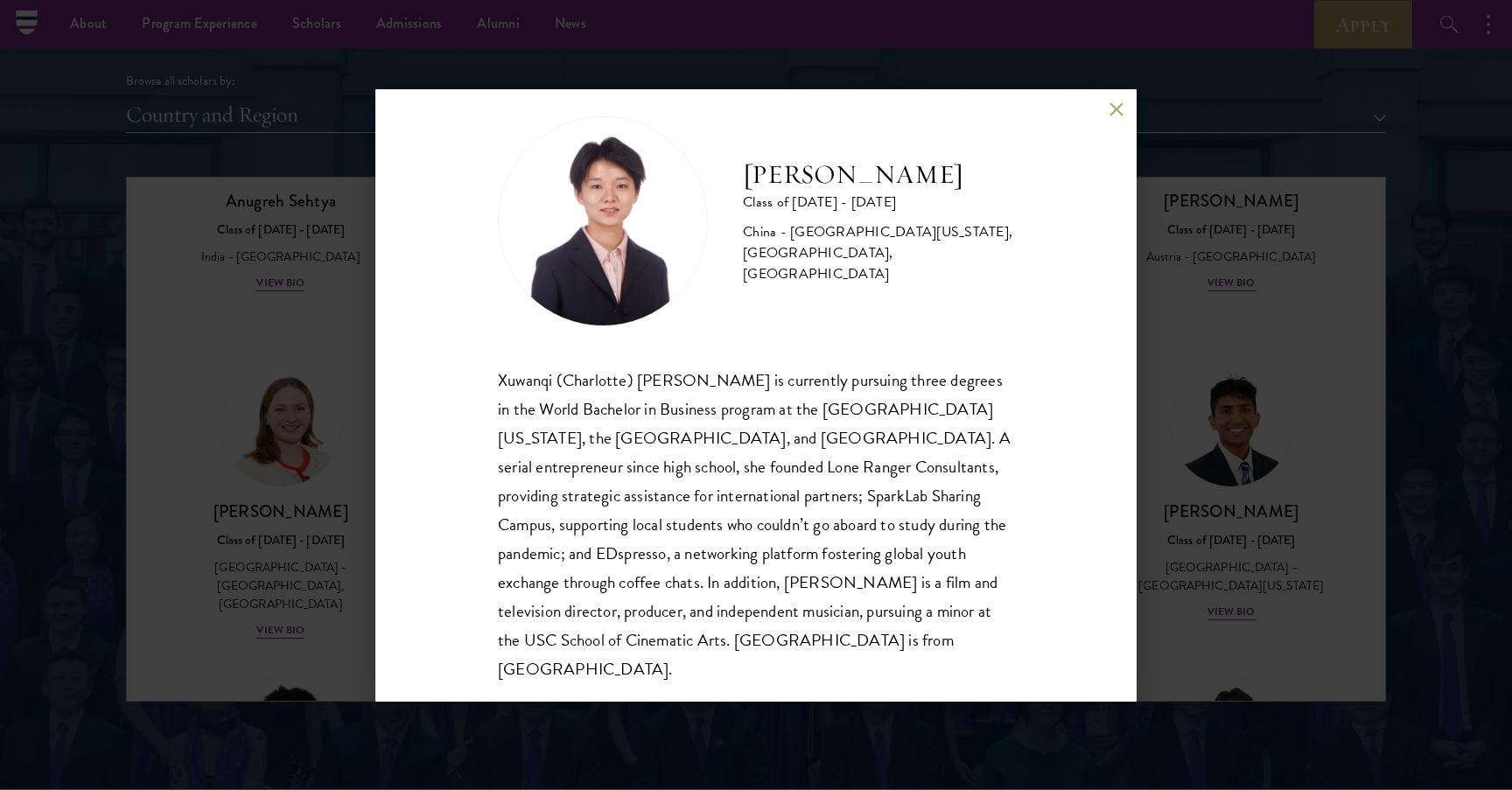
scroll to position [24, 0]
click at [1113, 116] on div "[PERSON_NAME] Class of [DATE] - [DATE] [GEOGRAPHIC_DATA] - [GEOGRAPHIC_DATA][US…" at bounding box center [756, 395] width 762 height 612
click at [1110, 108] on button at bounding box center [1116, 110] width 15 height 15
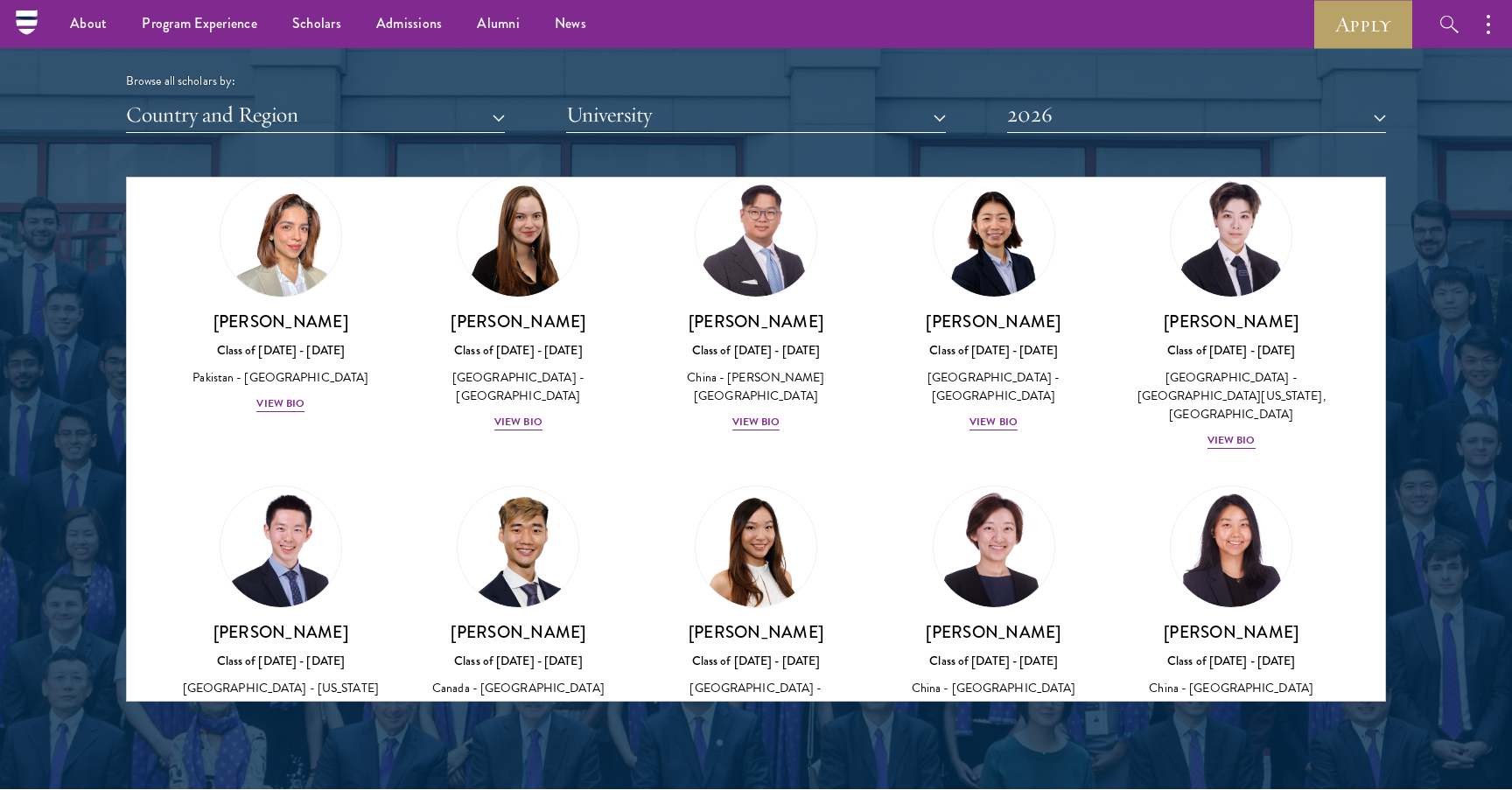
scroll to position [4178, 0]
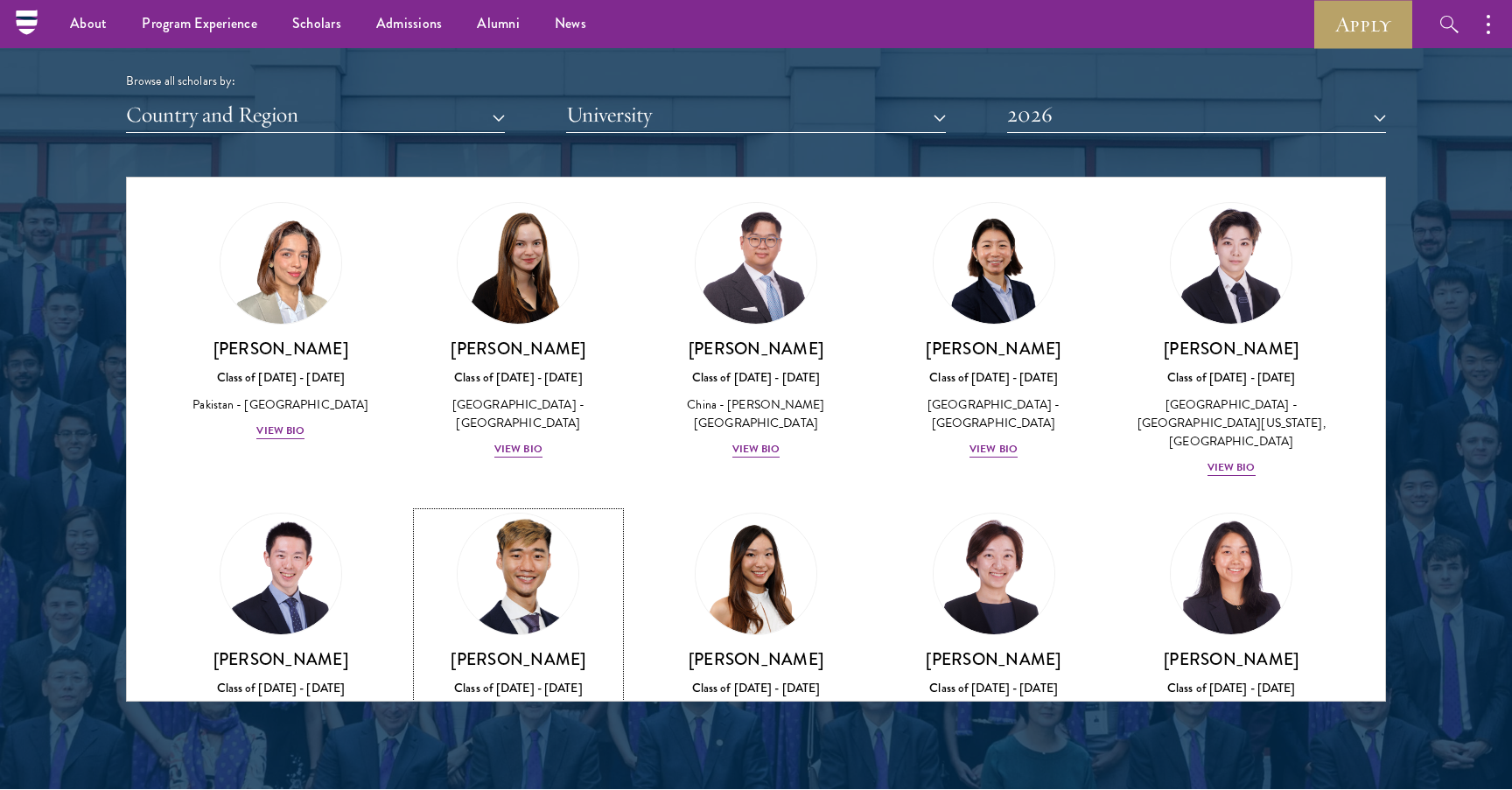
click at [506, 507] on img at bounding box center [518, 573] width 133 height 133
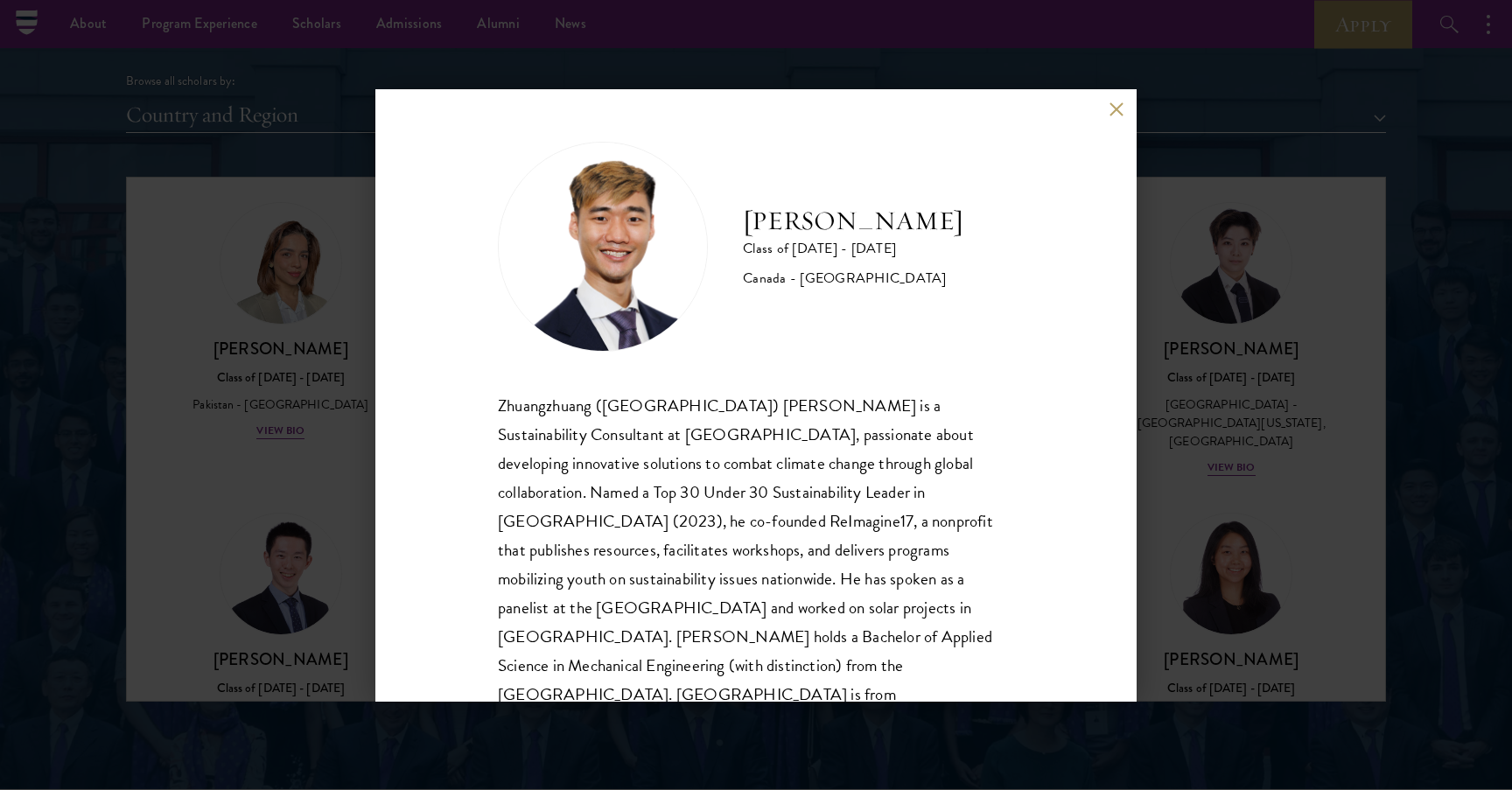
click at [1119, 102] on button at bounding box center [1116, 110] width 15 height 15
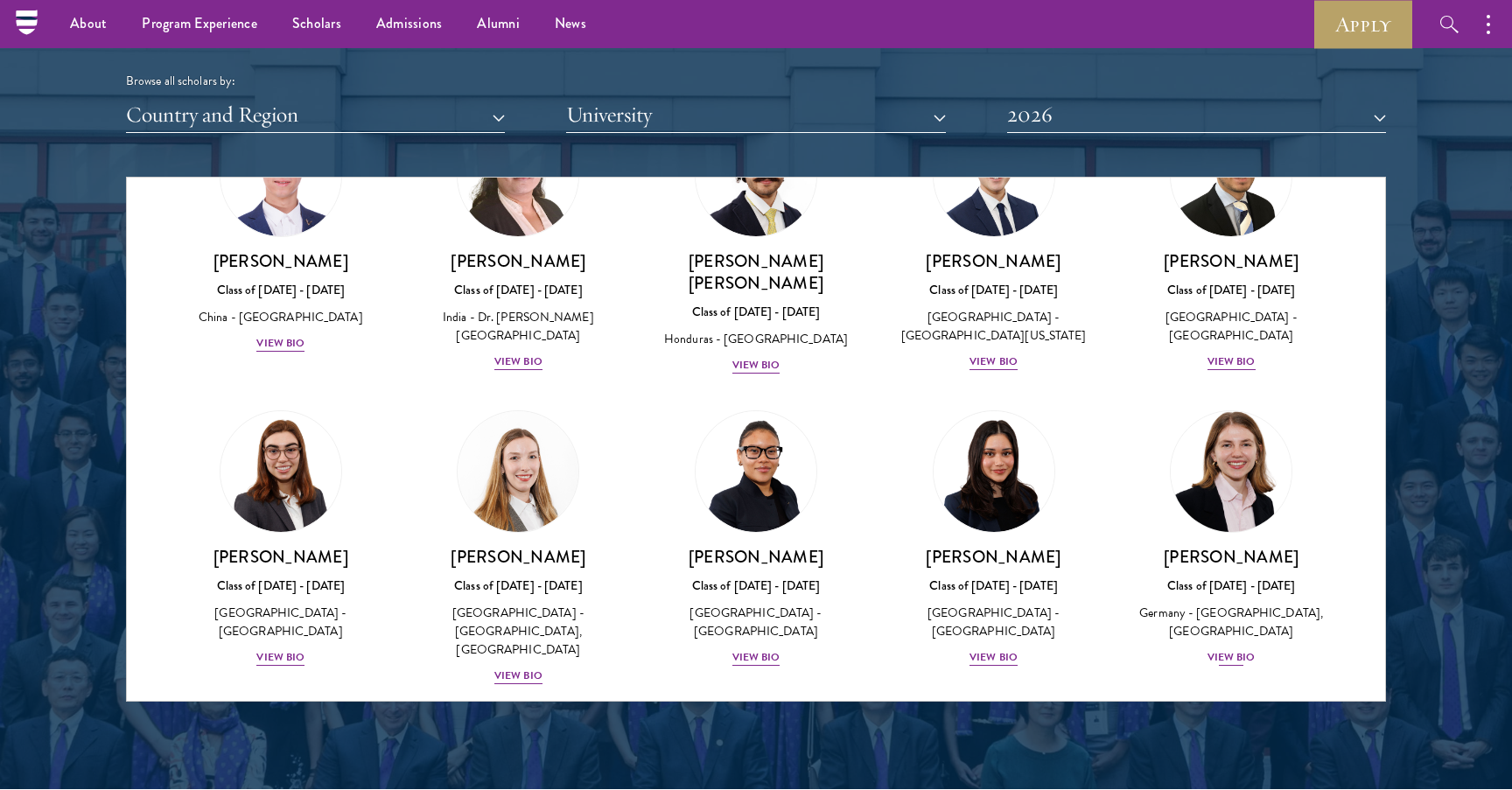
scroll to position [3661, 0]
click at [1023, 404] on img at bounding box center [994, 470] width 133 height 133
